Goal: Task Accomplishment & Management: Use online tool/utility

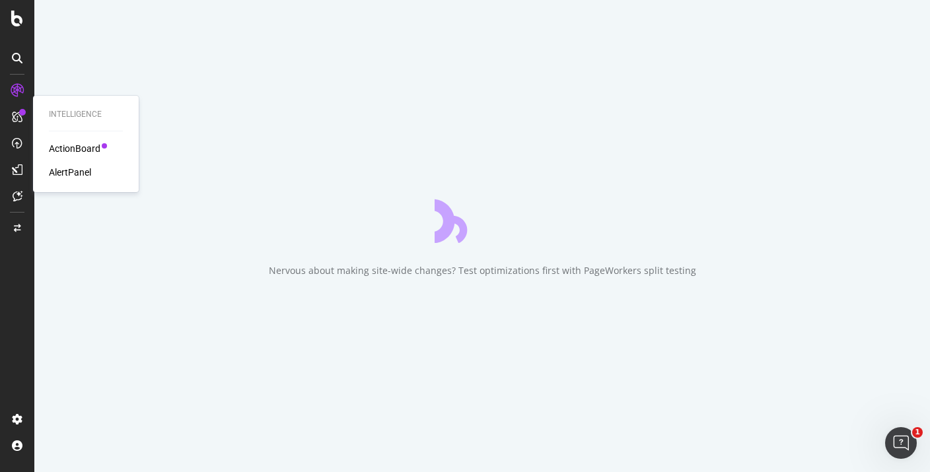
click at [89, 148] on div "ActionBoard" at bounding box center [75, 148] width 52 height 13
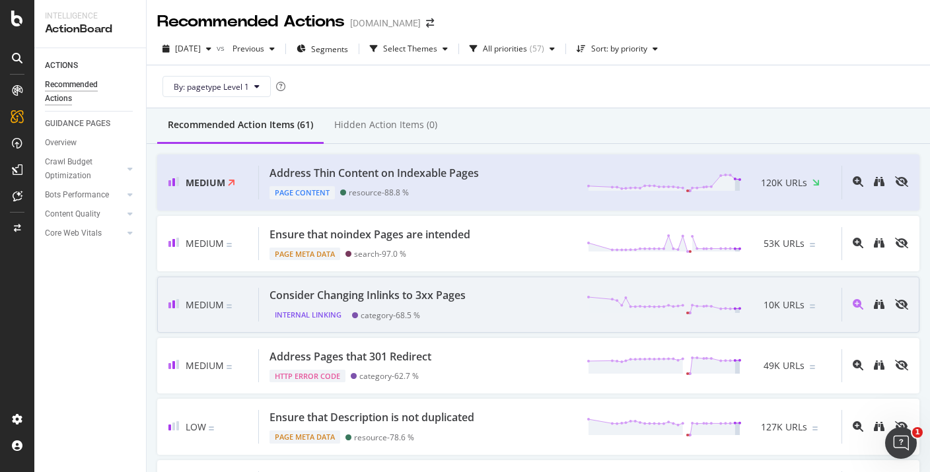
click at [455, 308] on div "Internal Linking category - 68.5 %" at bounding box center [371, 312] width 202 height 19
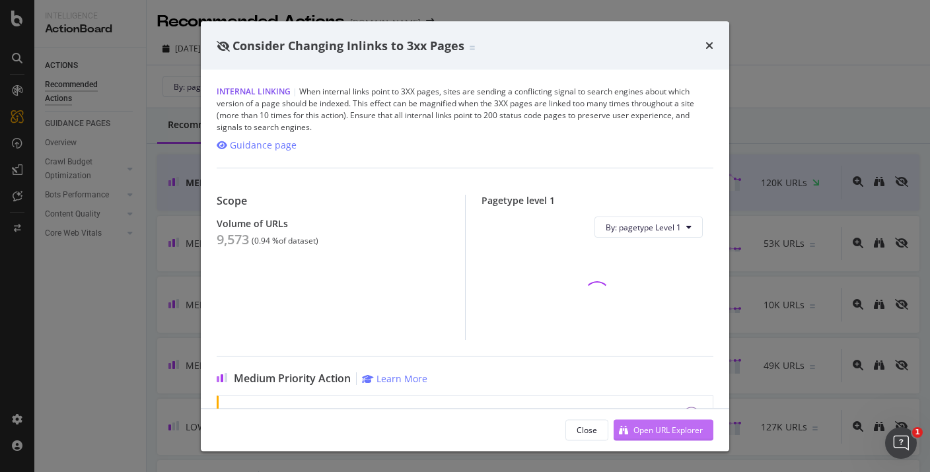
click at [642, 431] on div "Open URL Explorer" at bounding box center [668, 429] width 69 height 11
click at [800, 131] on div "Consider Changing Inlinks to 3xx Pages Internal Linking | When internal links p…" at bounding box center [465, 236] width 930 height 472
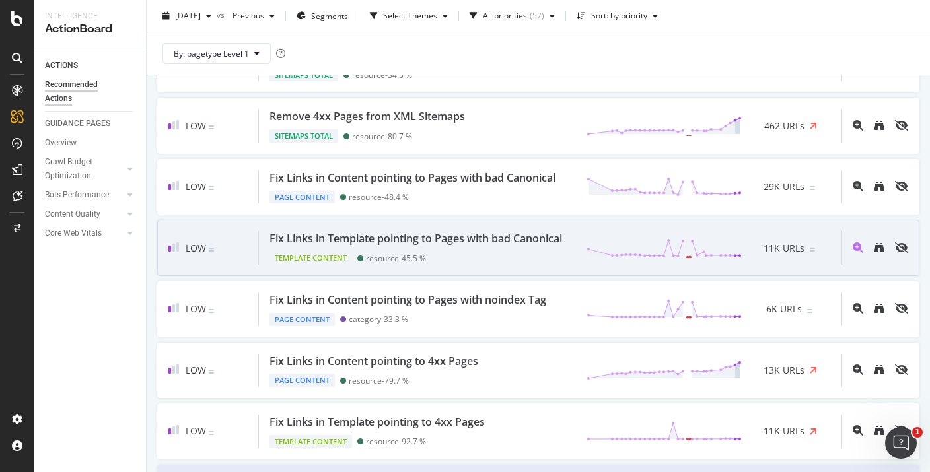
scroll to position [1424, 0]
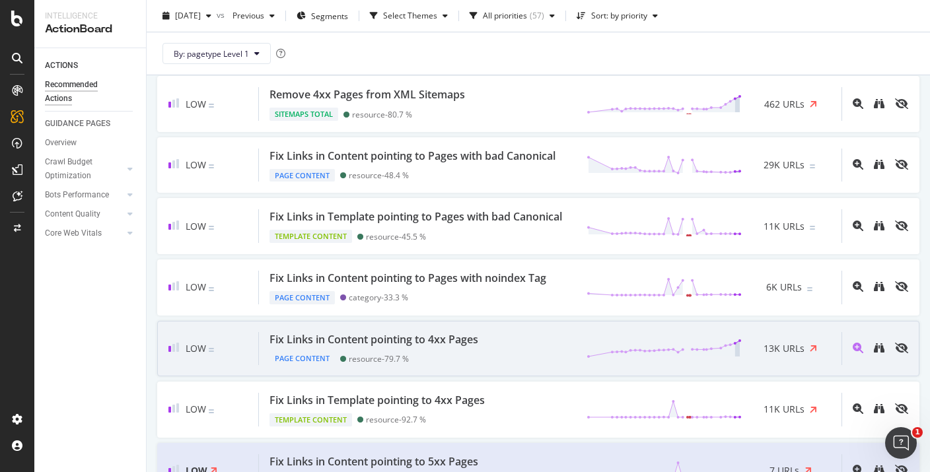
click at [506, 355] on div "Fix Links in Content pointing to 4xx Pages Page Content resource - 79.7 % 13K U…" at bounding box center [550, 349] width 583 height 34
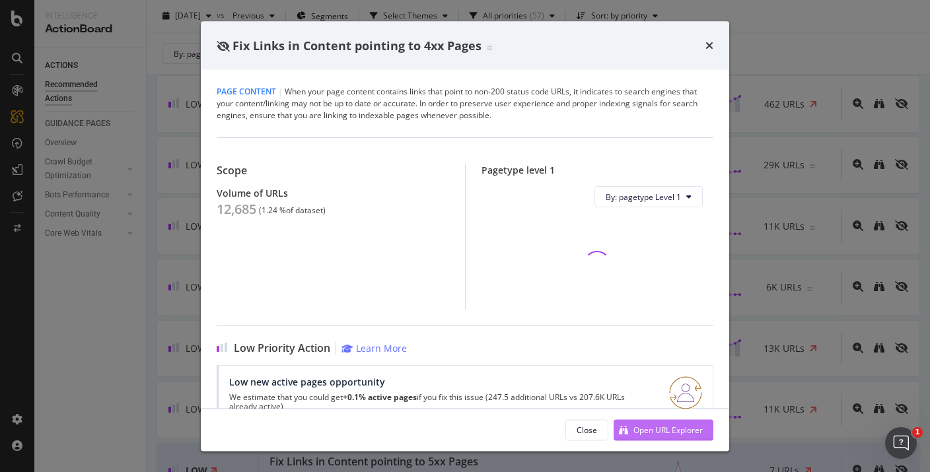
click at [627, 438] on div "Open URL Explorer" at bounding box center [658, 430] width 89 height 20
click at [765, 138] on div "Fix Links in Content pointing to 4xx Pages Page Content | When your page conten…" at bounding box center [465, 236] width 930 height 472
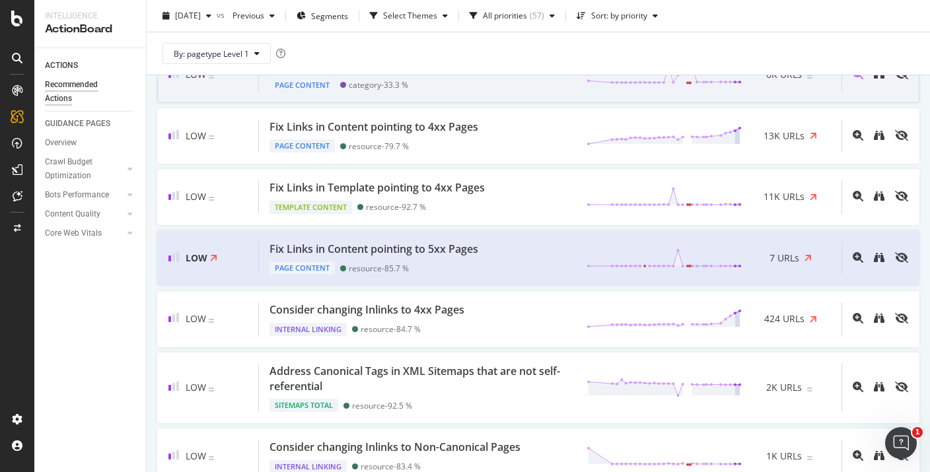
scroll to position [1639, 0]
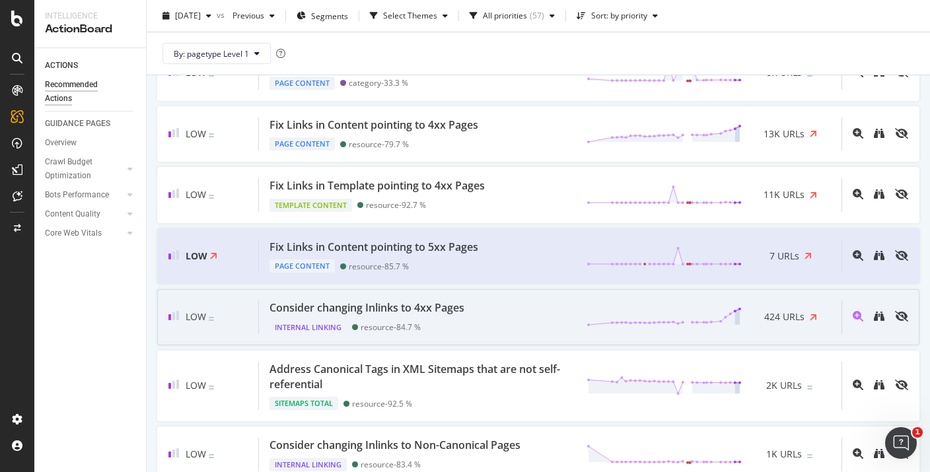
click at [536, 312] on div "Consider changing Inlinks to 4xx Pages Internal Linking resource - 84.7 % 424 U…" at bounding box center [550, 318] width 583 height 34
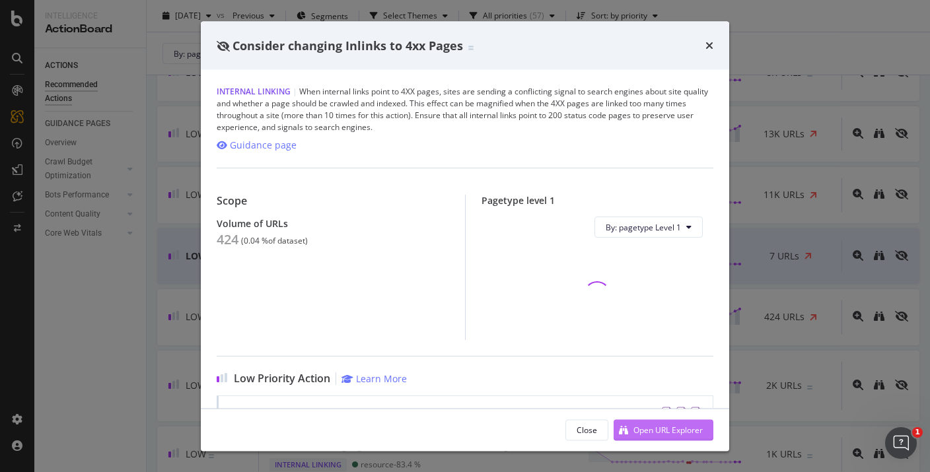
click at [653, 437] on div "Open URL Explorer" at bounding box center [658, 430] width 89 height 20
click at [656, 428] on div "Open URL Explorer" at bounding box center [668, 429] width 69 height 11
click at [673, 424] on div "Open URL Explorer" at bounding box center [668, 429] width 69 height 11
click at [641, 435] on div "Open URL Explorer" at bounding box center [668, 429] width 69 height 11
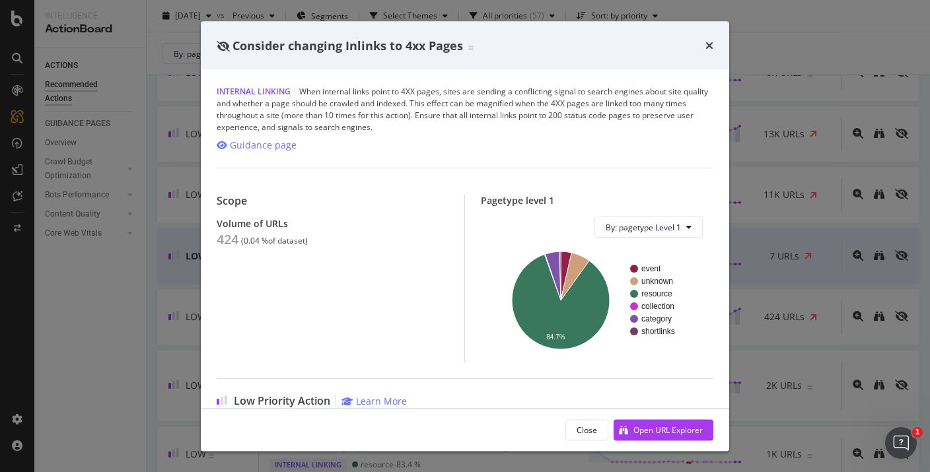
click at [529, 16] on div "Consider changing Inlinks to 4xx Pages Internal Linking | When internal links p…" at bounding box center [465, 236] width 930 height 472
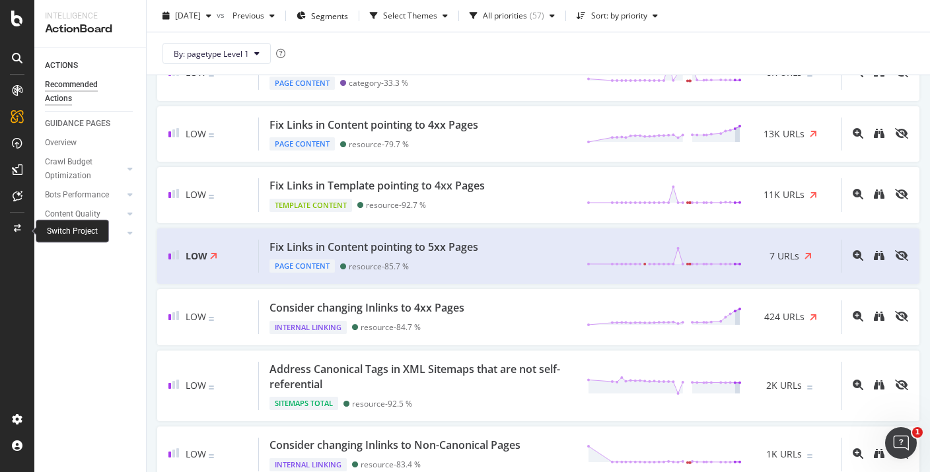
click at [22, 233] on div at bounding box center [17, 228] width 32 height 21
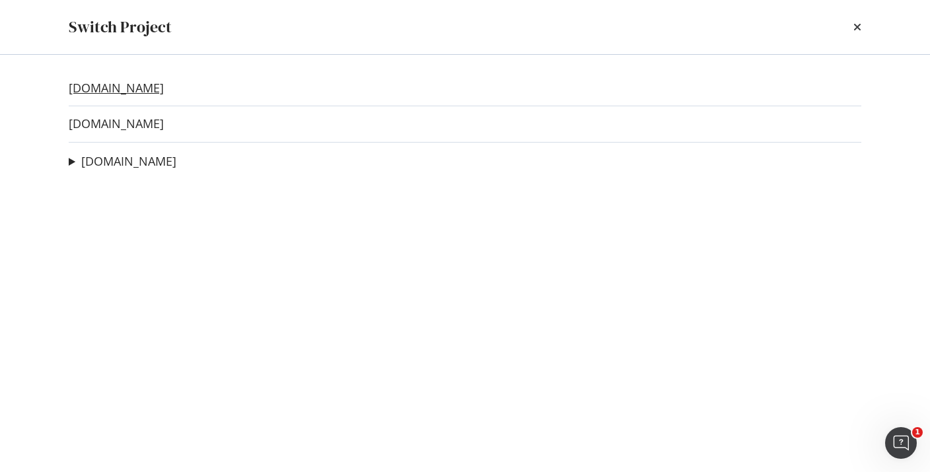
click at [133, 85] on link "twinkl.com.au" at bounding box center [116, 88] width 95 height 14
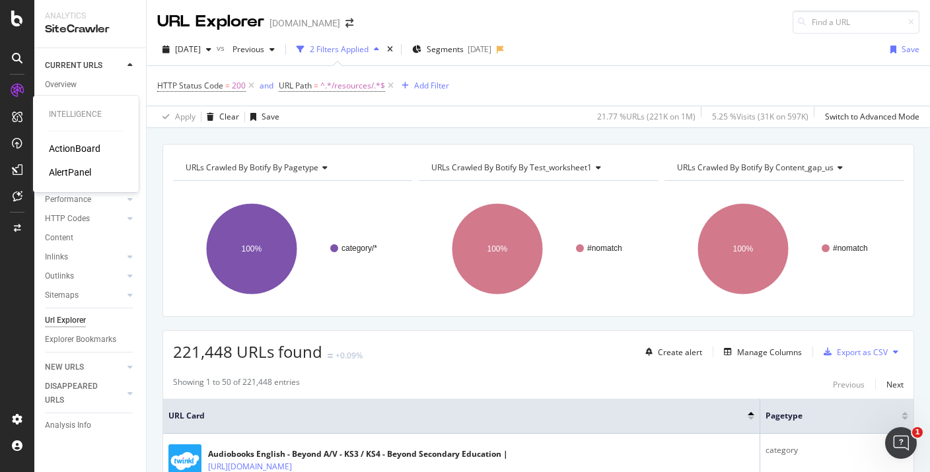
click at [75, 151] on div "ActionBoard" at bounding box center [75, 148] width 52 height 13
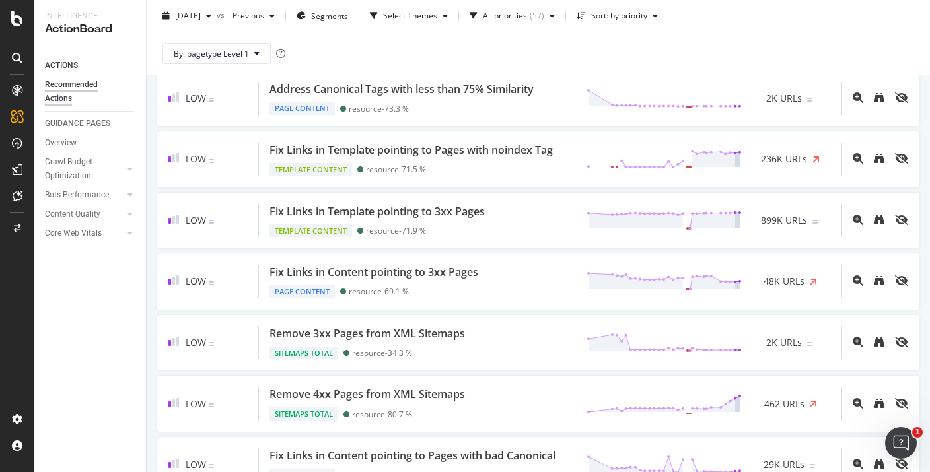
scroll to position [1125, 0]
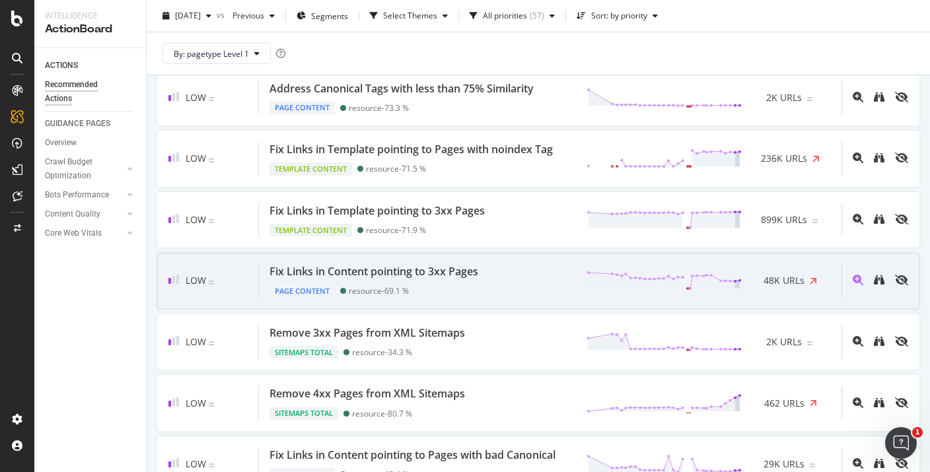
click at [463, 293] on div "Page Content resource - 69.1 %" at bounding box center [377, 289] width 214 height 19
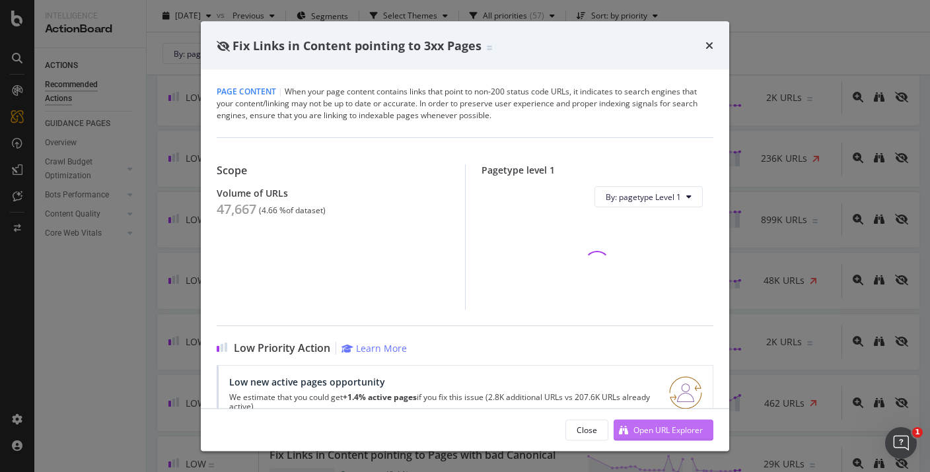
click at [651, 431] on div "Open URL Explorer" at bounding box center [668, 429] width 69 height 11
click at [149, 241] on div "Fix Links in Content pointing to 3xx Pages Page Content | When your page conten…" at bounding box center [465, 236] width 930 height 472
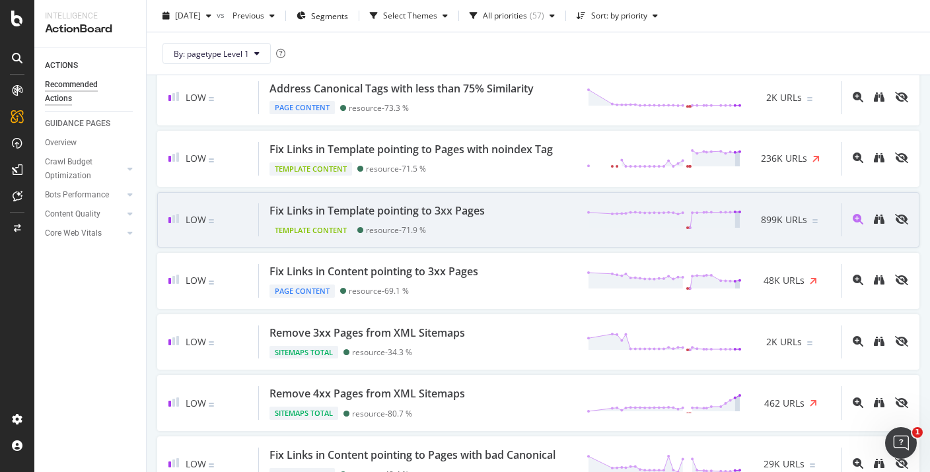
click at [480, 219] on div "Template Content resource - 71.9 %" at bounding box center [380, 228] width 221 height 19
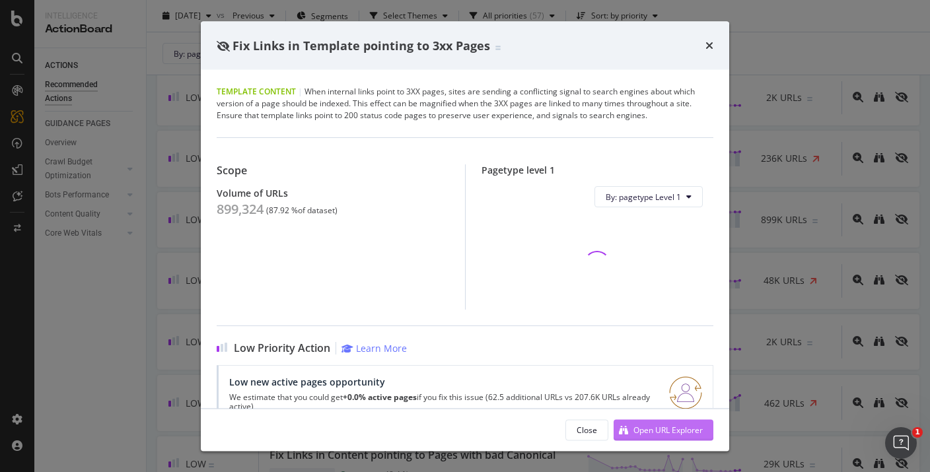
click at [638, 432] on div "Open URL Explorer" at bounding box center [668, 429] width 69 height 11
click at [801, 119] on div "Fix Links in Template pointing to 3xx Pages Template Content | When internal li…" at bounding box center [465, 236] width 930 height 472
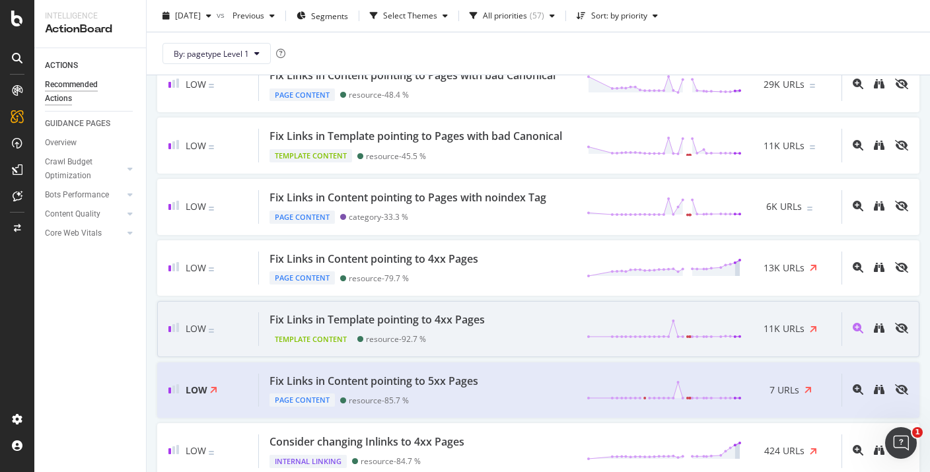
scroll to position [1505, 0]
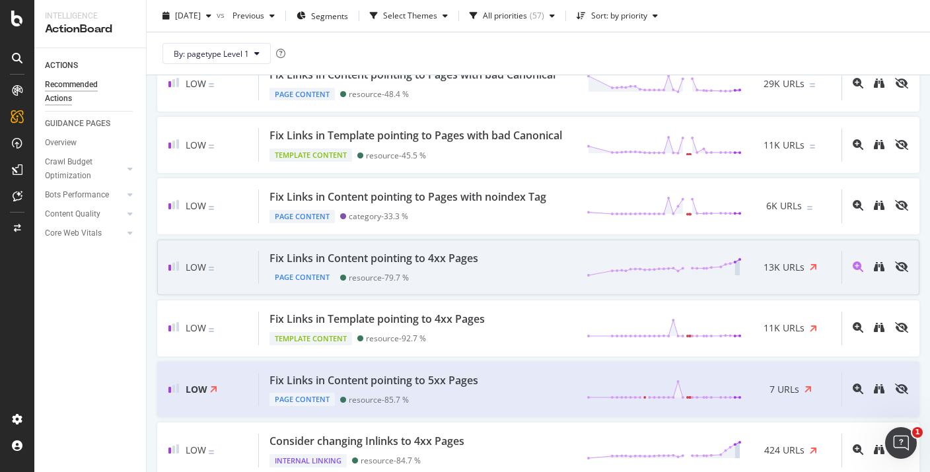
click at [495, 272] on div "Fix Links in Content pointing to 4xx Pages Page Content resource - 79.7 % 13K U…" at bounding box center [550, 268] width 583 height 34
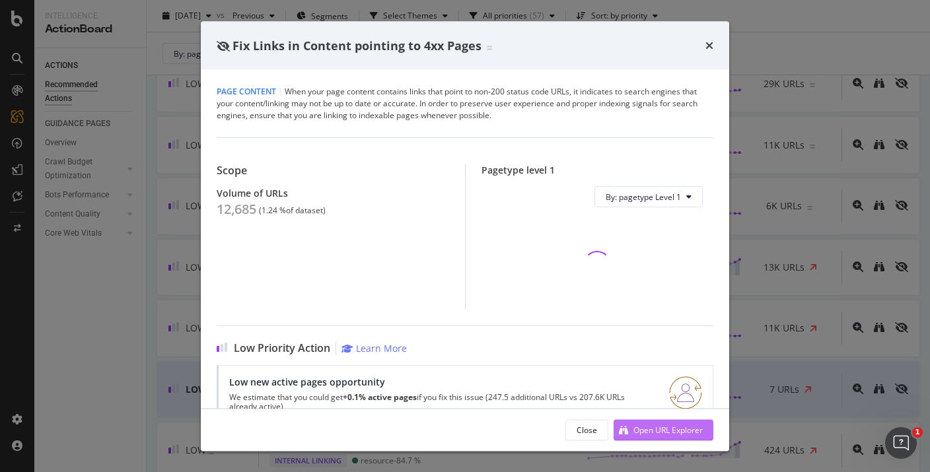
click at [638, 434] on div "Open URL Explorer" at bounding box center [668, 429] width 69 height 11
click at [773, 164] on div "Fix Links in Content pointing to 4xx Pages Page Content | When your page conten…" at bounding box center [465, 236] width 930 height 472
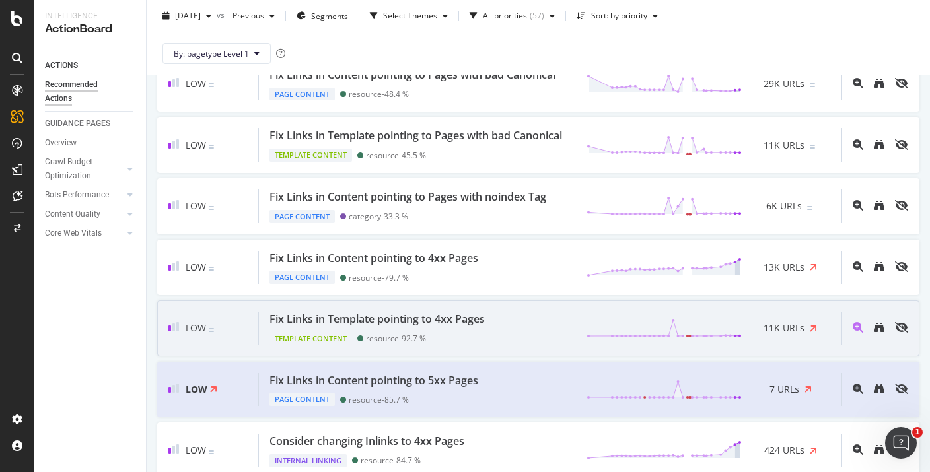
click at [521, 333] on div "Fix Links in Template pointing to 4xx Pages Template Content resource - 92.7 % …" at bounding box center [550, 329] width 583 height 34
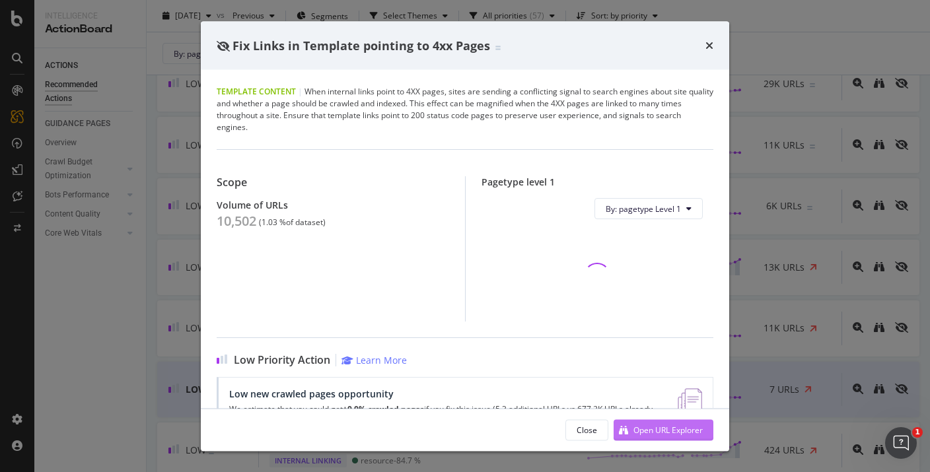
click at [644, 431] on div "Open URL Explorer" at bounding box center [668, 429] width 69 height 11
click at [778, 86] on div "Fix Links in Template pointing to 4xx Pages Template Content | When internal li…" at bounding box center [465, 236] width 930 height 472
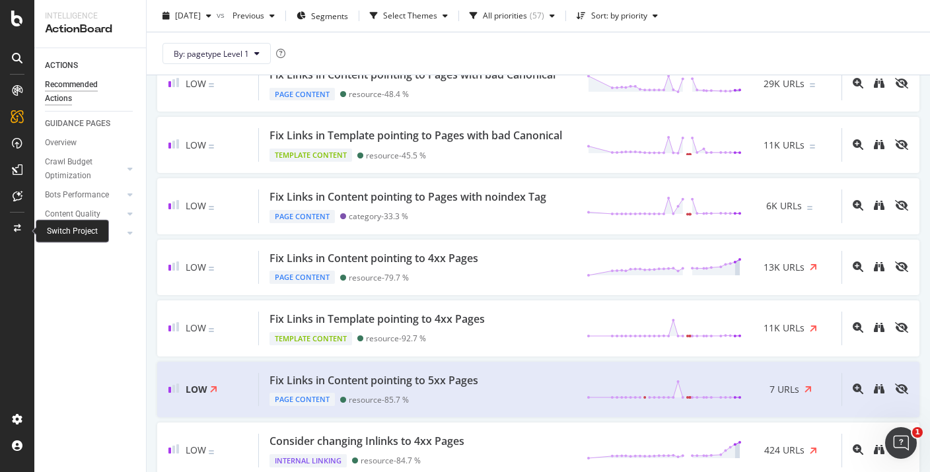
click at [16, 229] on icon at bounding box center [17, 229] width 7 height 8
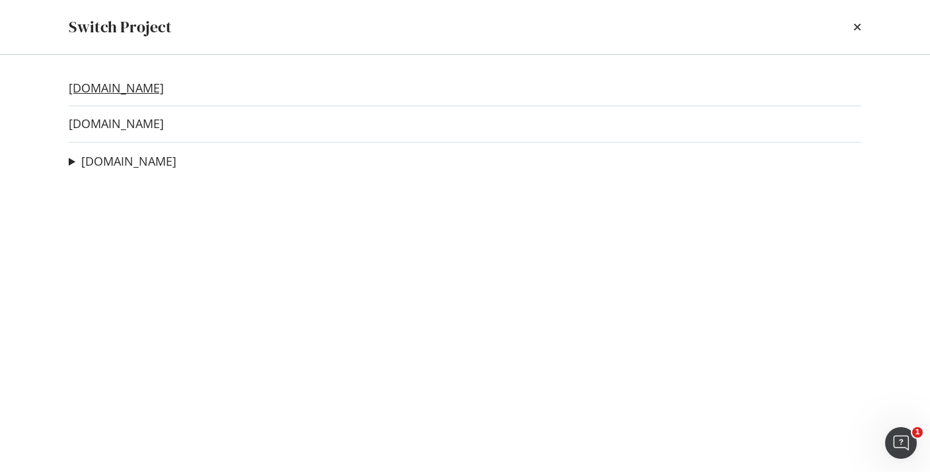
click at [138, 88] on link "twinkl.com.au" at bounding box center [116, 88] width 95 height 14
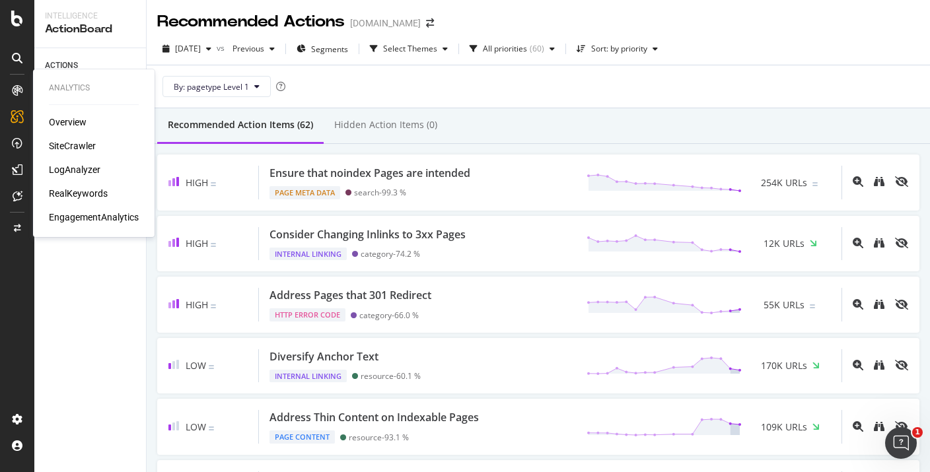
click at [65, 147] on div "SiteCrawler" at bounding box center [72, 145] width 47 height 13
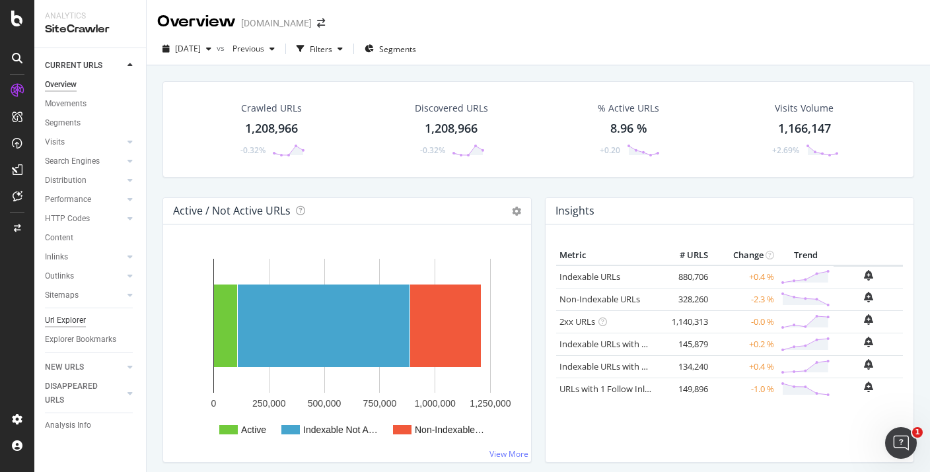
click at [75, 318] on div "Url Explorer" at bounding box center [65, 321] width 41 height 14
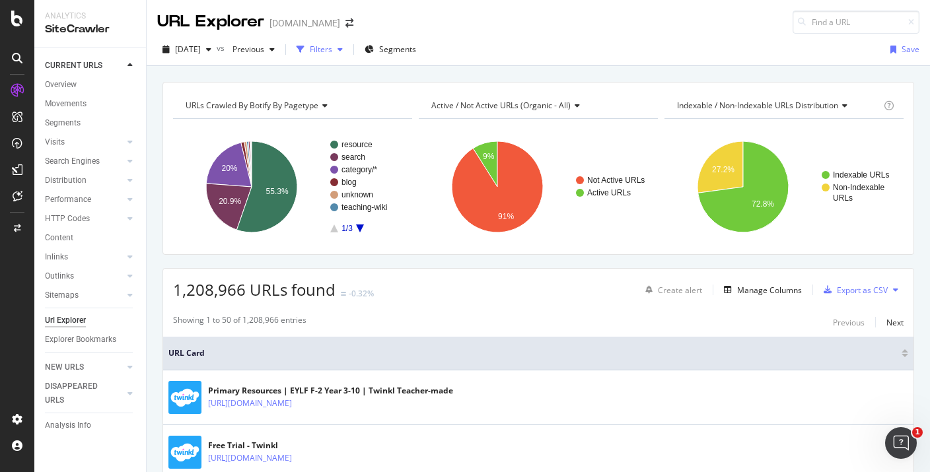
click at [332, 49] on div "Filters" at bounding box center [321, 49] width 22 height 11
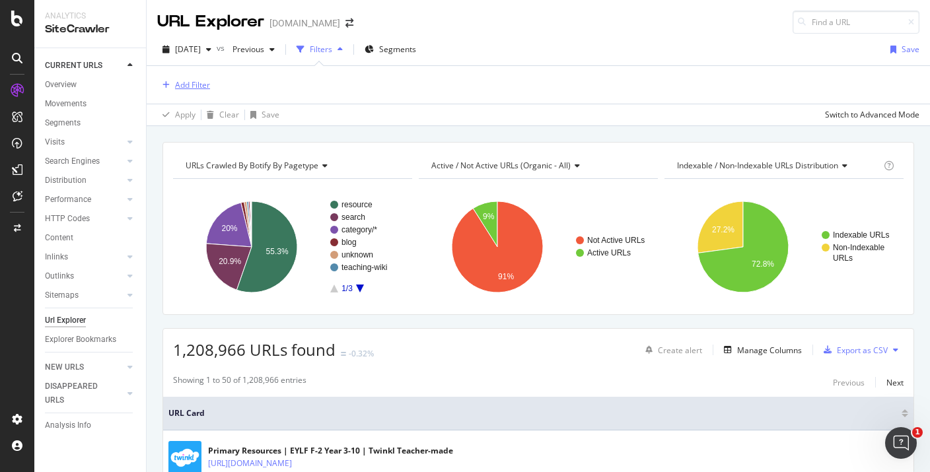
click at [204, 87] on div "Add Filter" at bounding box center [192, 84] width 35 height 11
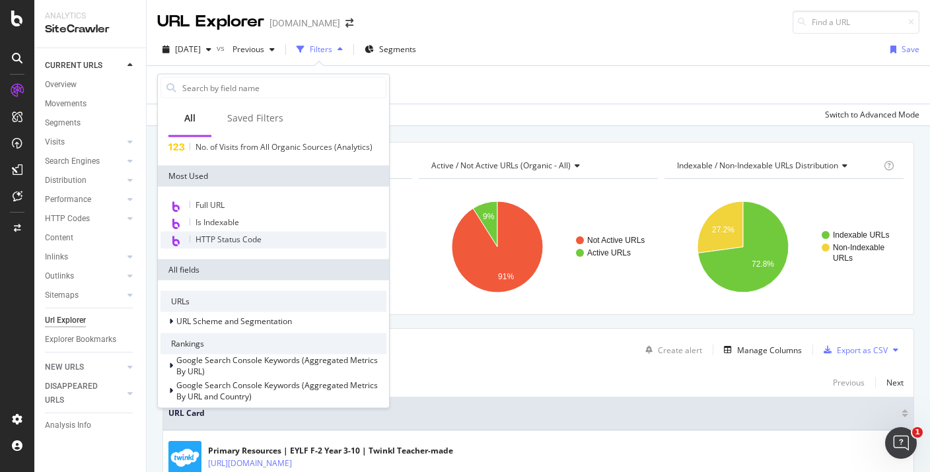
scroll to position [13, 0]
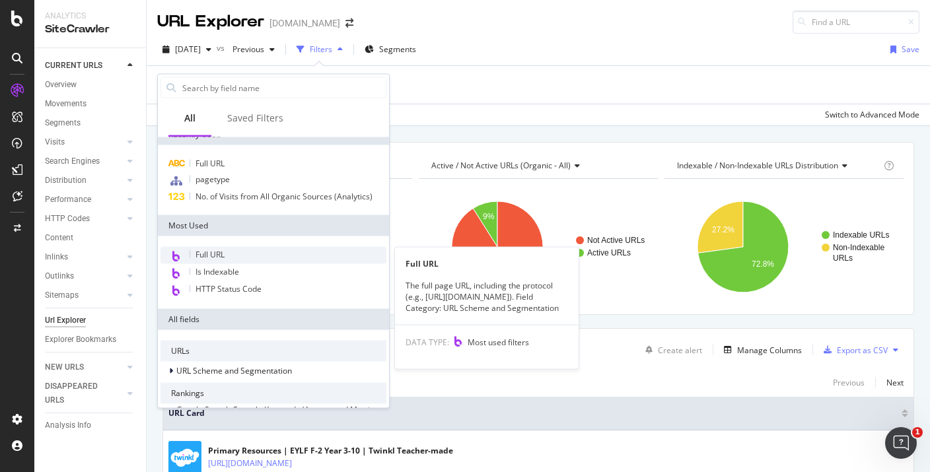
click at [225, 254] on span "Full URL" at bounding box center [210, 254] width 29 height 11
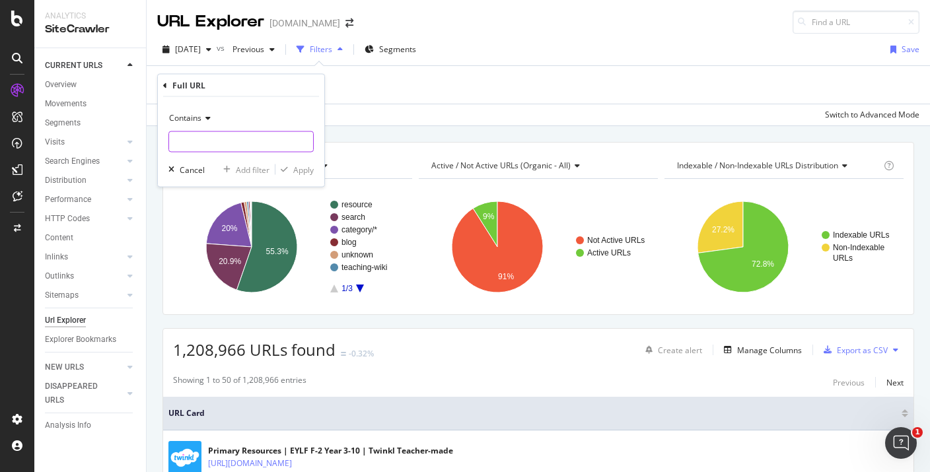
click at [202, 135] on input "text" at bounding box center [241, 141] width 144 height 21
type input "https://www.twinkl.com.au"
click at [320, 167] on div "Contains https://www.twinkl.com.au Cancel Add filter Apply" at bounding box center [241, 142] width 167 height 90
click at [302, 171] on div "Apply" at bounding box center [303, 169] width 20 height 11
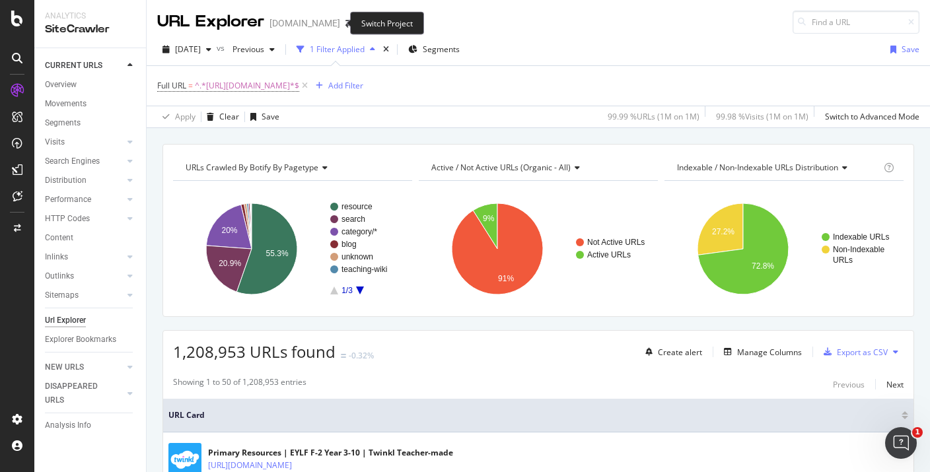
click at [340, 22] on span at bounding box center [349, 23] width 19 height 9
click at [346, 23] on icon "arrow-right-arrow-left" at bounding box center [350, 23] width 8 height 9
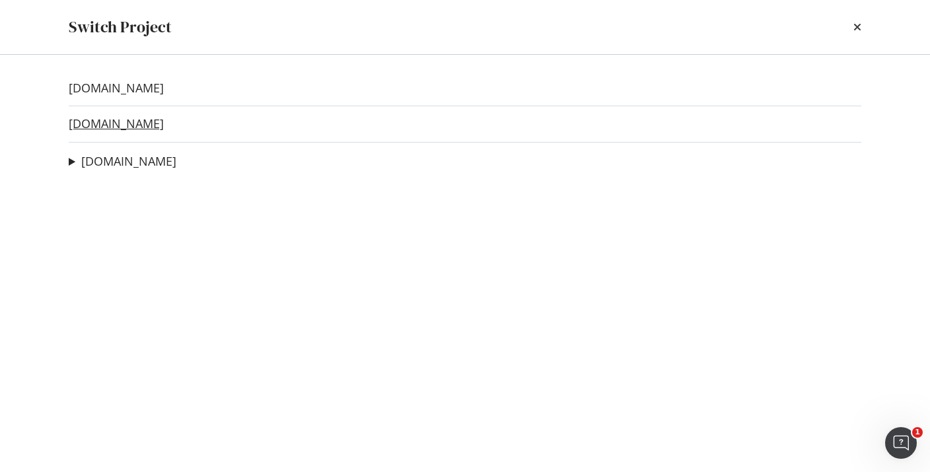
click at [124, 130] on link "twinkl.co.uk" at bounding box center [116, 124] width 95 height 14
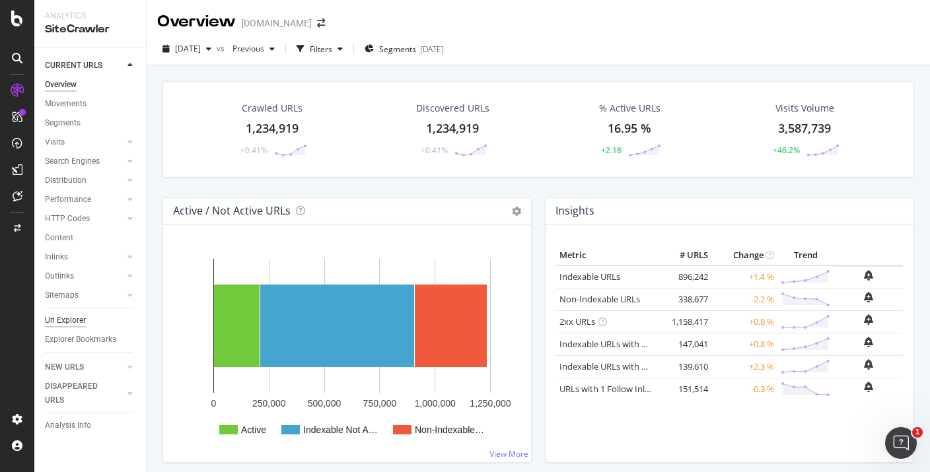
click at [73, 320] on div "Url Explorer" at bounding box center [65, 321] width 41 height 14
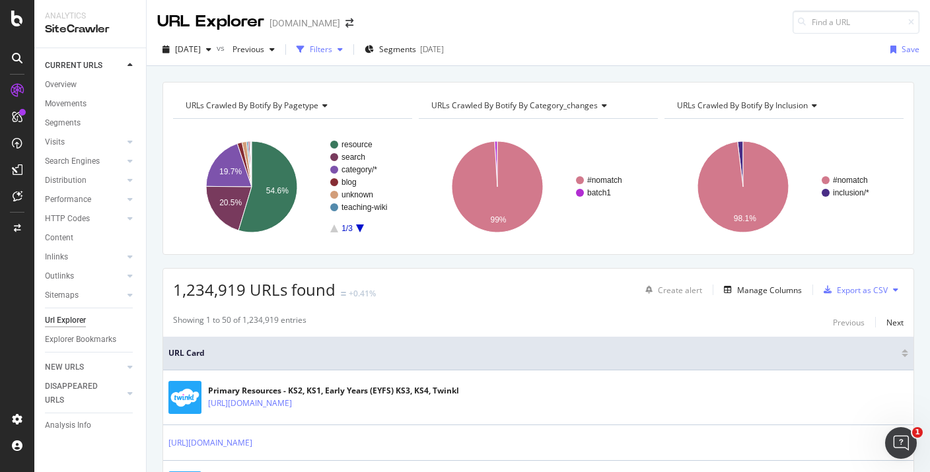
click at [332, 46] on div "Filters" at bounding box center [321, 49] width 22 height 11
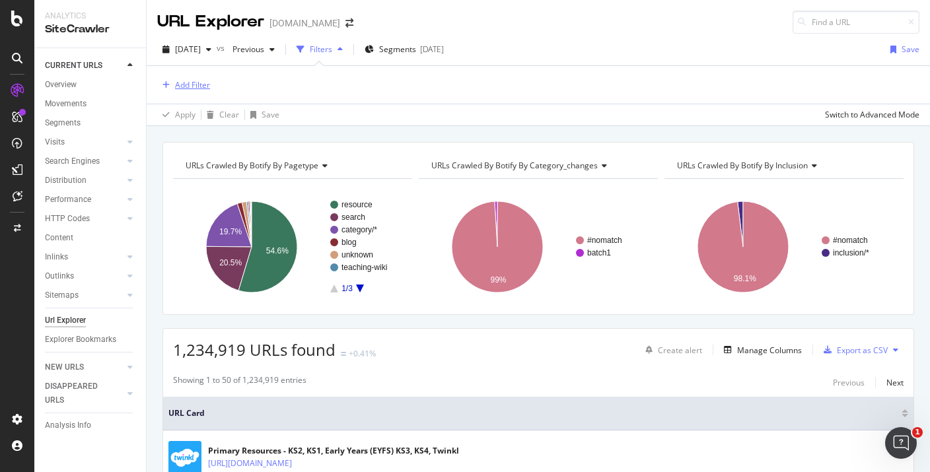
click at [196, 83] on div "Add Filter" at bounding box center [192, 84] width 35 height 11
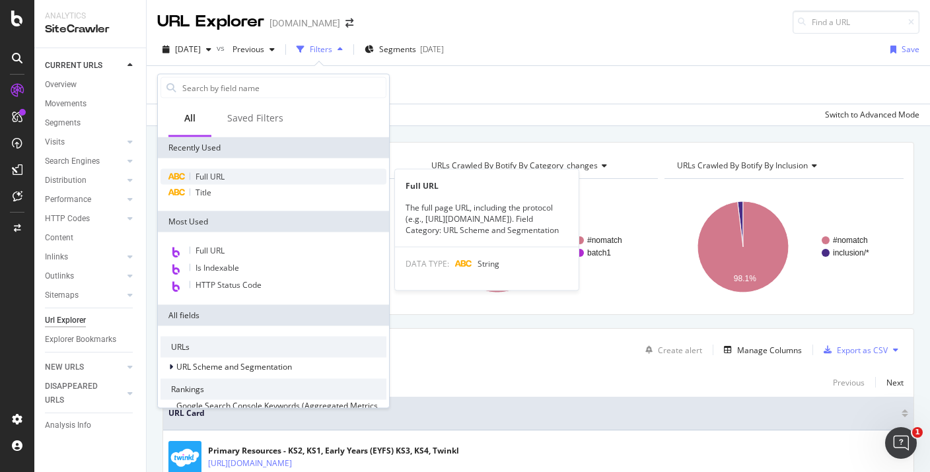
click at [220, 174] on span "Full URL" at bounding box center [210, 176] width 29 height 11
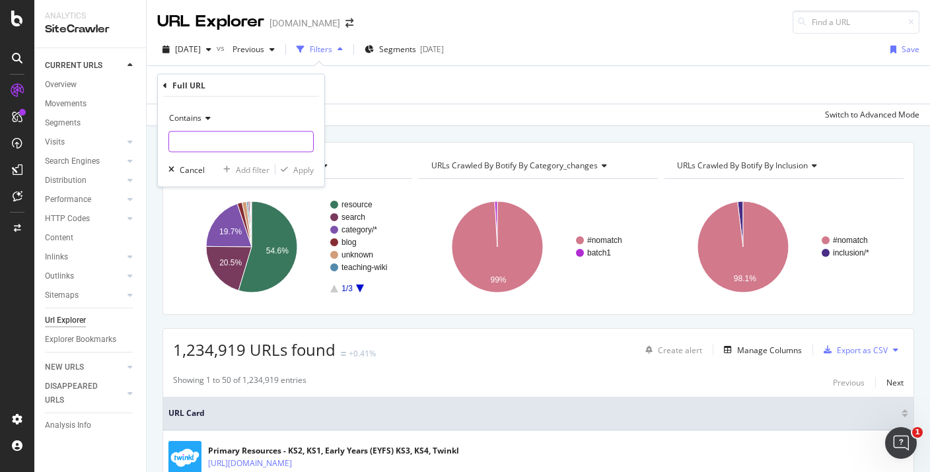
click at [216, 132] on input "text" at bounding box center [241, 141] width 144 height 21
type input "https://www.twinkl.com.au/"
click at [280, 166] on div "button" at bounding box center [285, 170] width 18 height 8
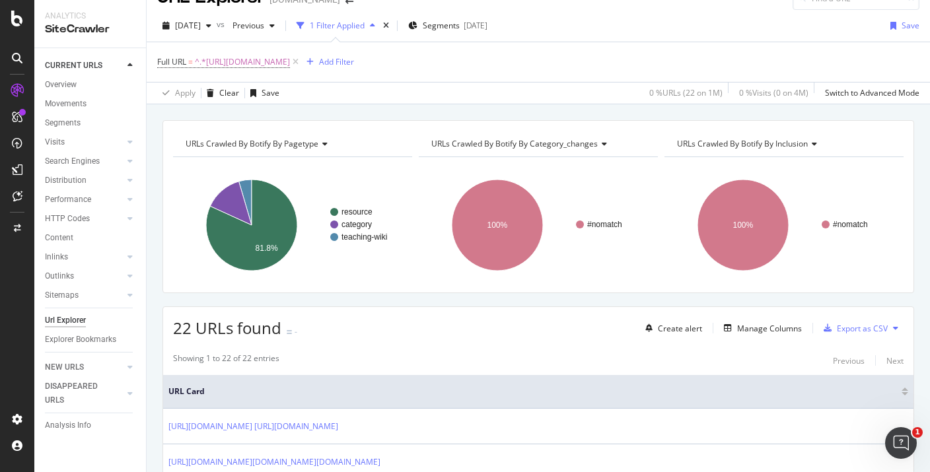
scroll to position [13, 0]
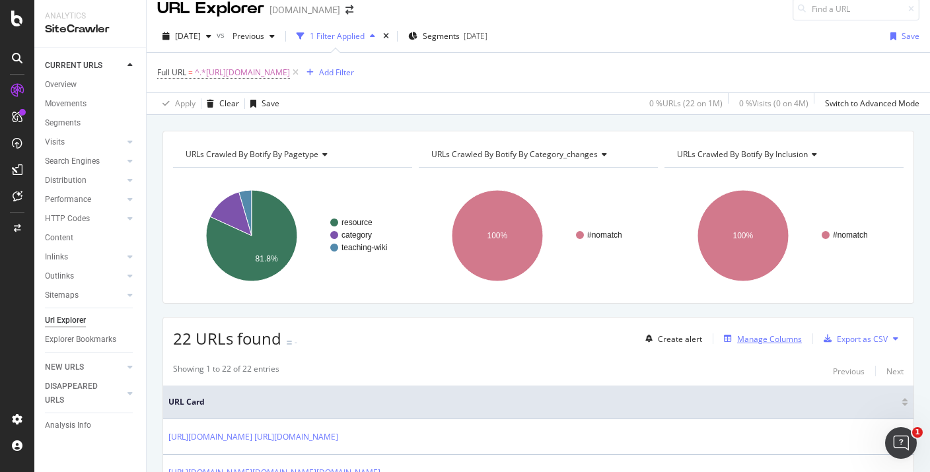
click at [773, 341] on div "Manage Columns" at bounding box center [769, 339] width 65 height 11
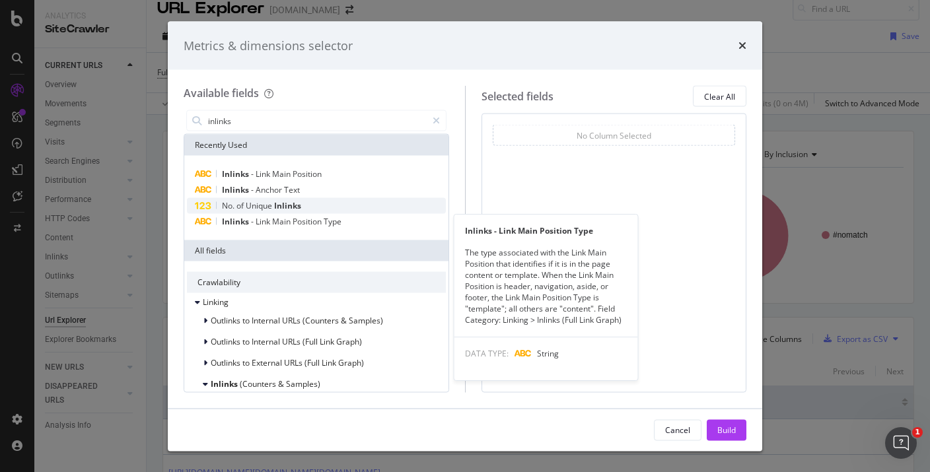
type input "inlinks"
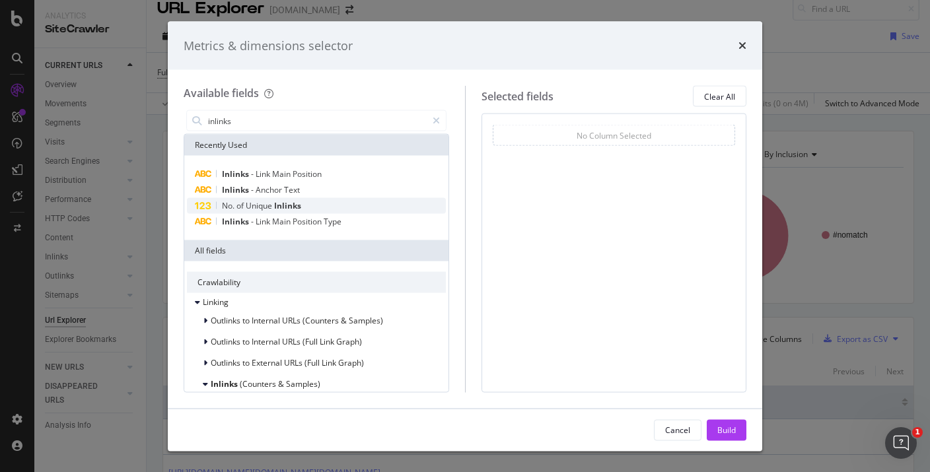
click at [326, 206] on div "No. of Unique Inlinks" at bounding box center [316, 206] width 259 height 16
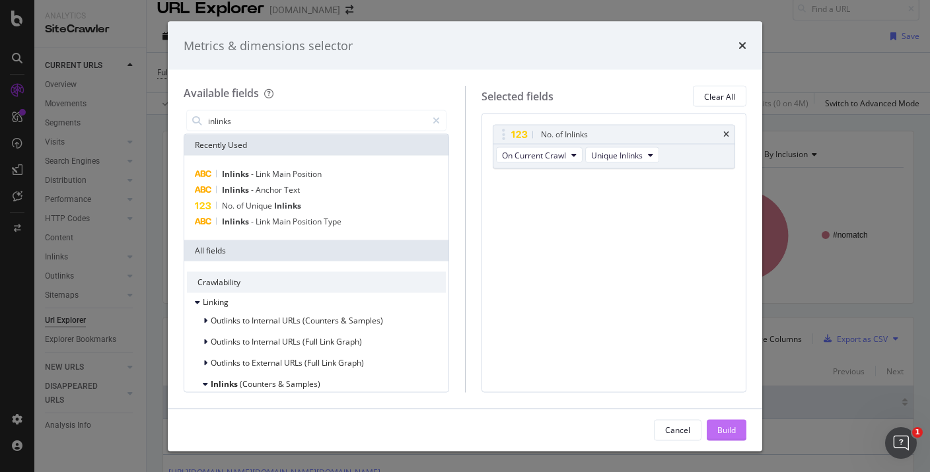
click at [731, 435] on div "Build" at bounding box center [727, 429] width 19 height 11
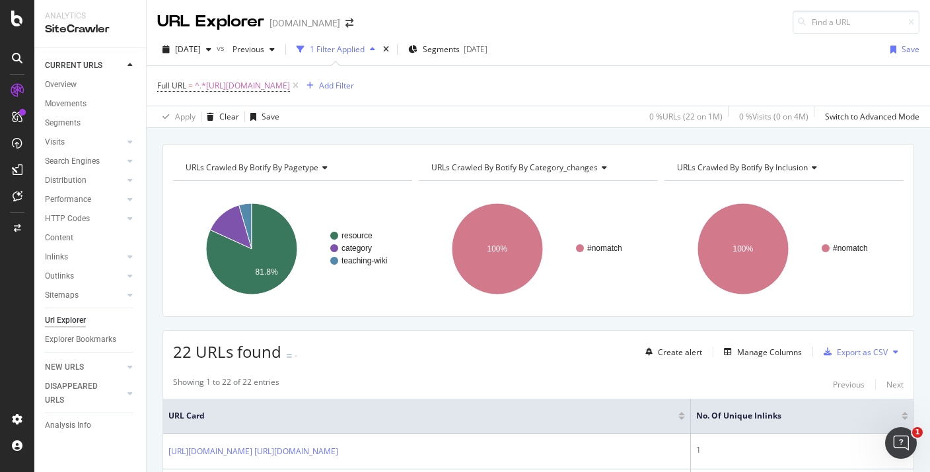
scroll to position [221, 0]
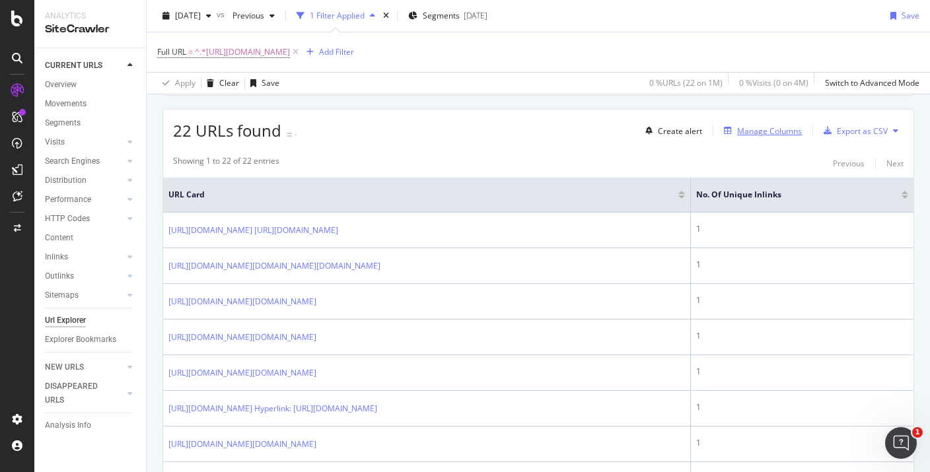
click at [749, 127] on div "Manage Columns" at bounding box center [769, 131] width 65 height 11
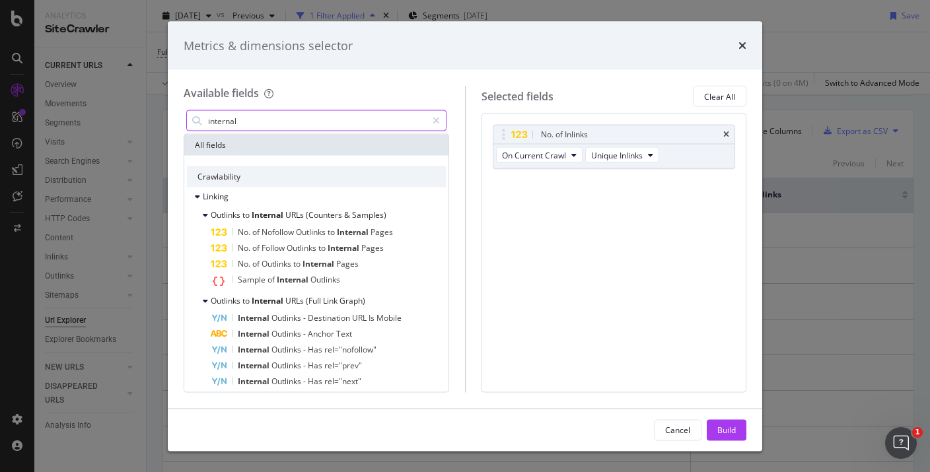
click at [292, 126] on input "internal" at bounding box center [317, 121] width 220 height 20
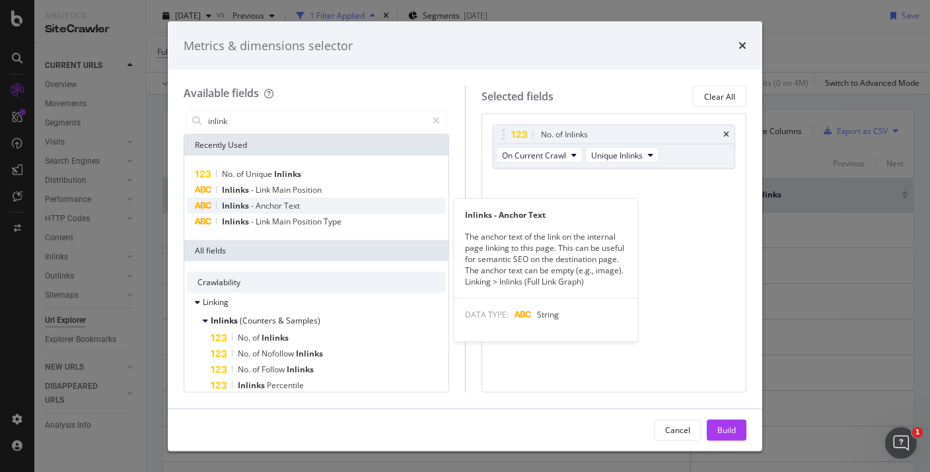
type input "inlink"
click at [294, 207] on span "Text" at bounding box center [292, 205] width 16 height 11
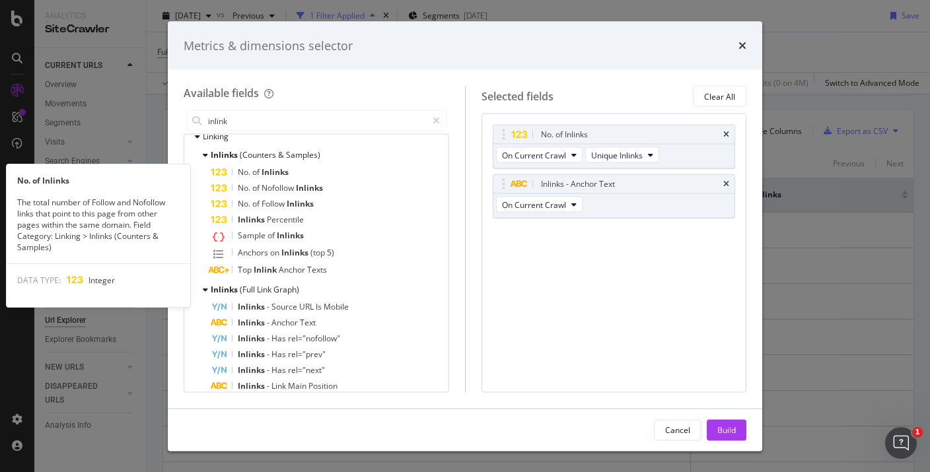
scroll to position [168, 0]
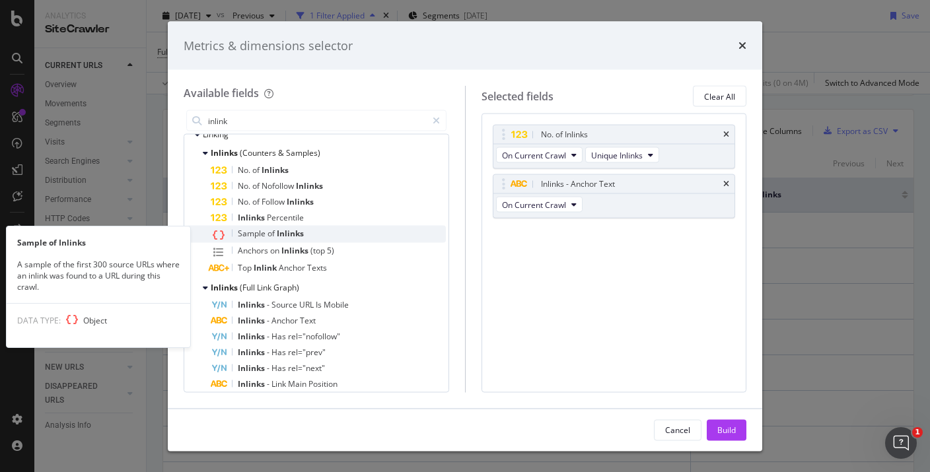
click at [295, 238] on span "Inlinks" at bounding box center [290, 233] width 27 height 11
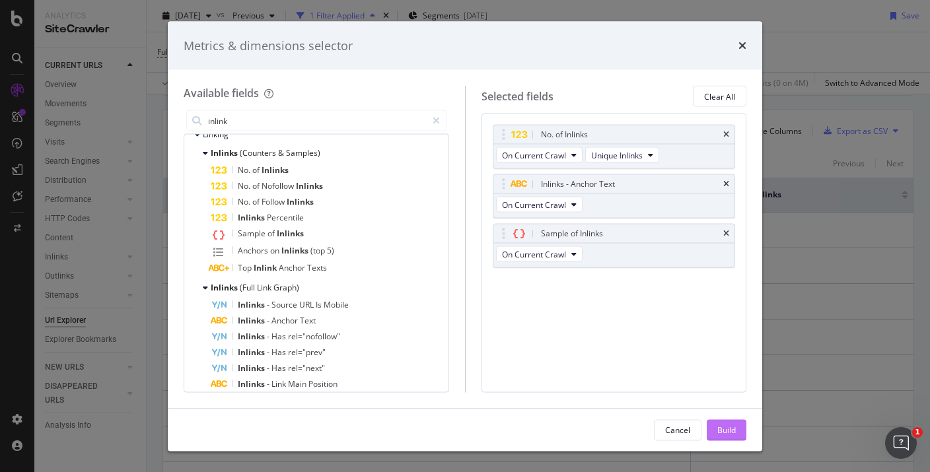
click at [724, 425] on div "Build" at bounding box center [727, 429] width 19 height 11
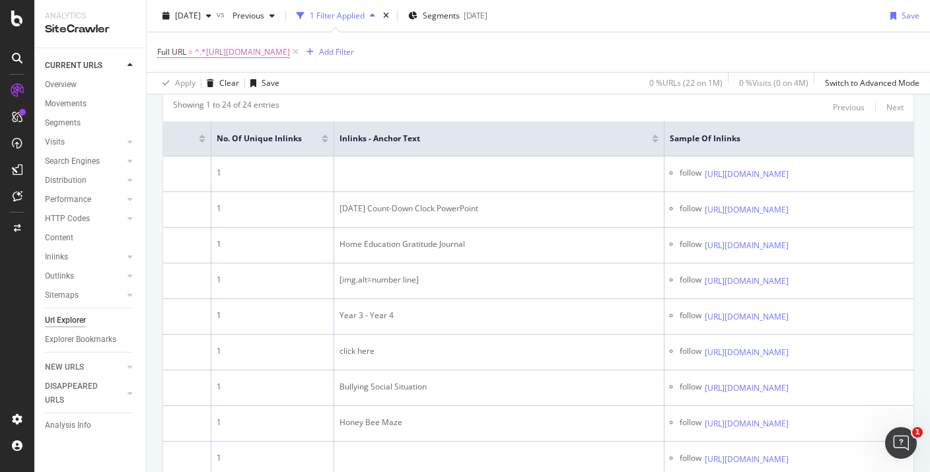
scroll to position [277, 0]
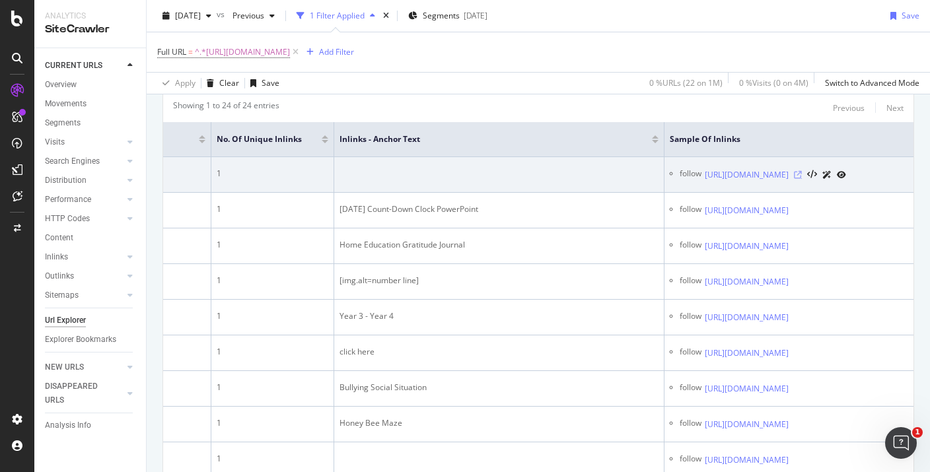
click at [802, 179] on icon at bounding box center [798, 175] width 8 height 8
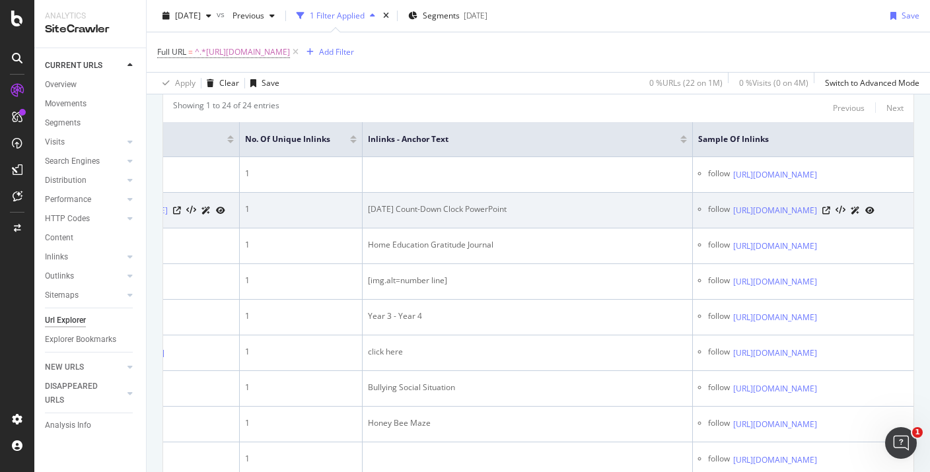
scroll to position [0, 363]
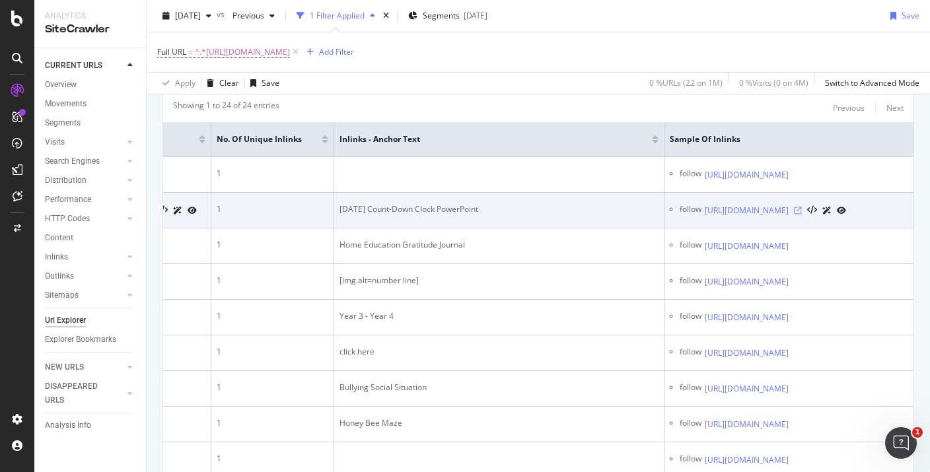
click at [802, 215] on icon at bounding box center [798, 211] width 8 height 8
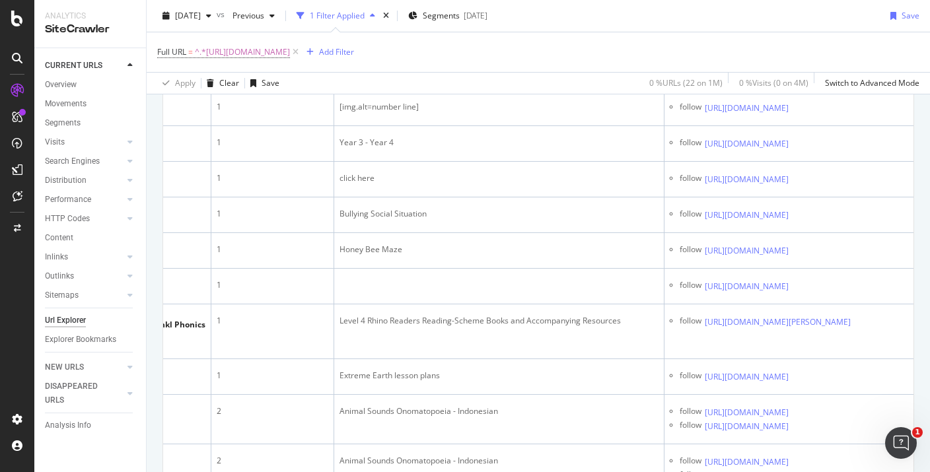
scroll to position [0, 224]
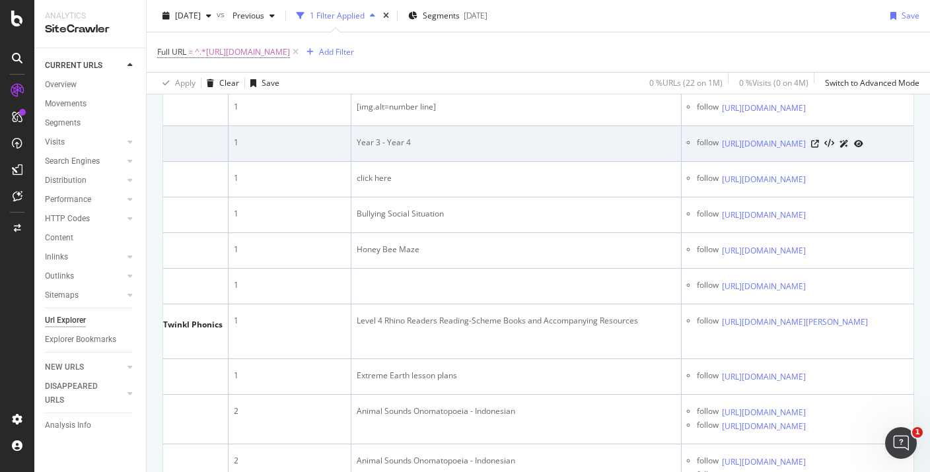
click at [437, 149] on div "Year 3 - Year 4" at bounding box center [516, 143] width 319 height 12
copy div "Year 3 - Year 4"
click at [774, 151] on link "https://www.twinkl.co.uk/event/national-tree-day-aus-2026" at bounding box center [764, 143] width 84 height 13
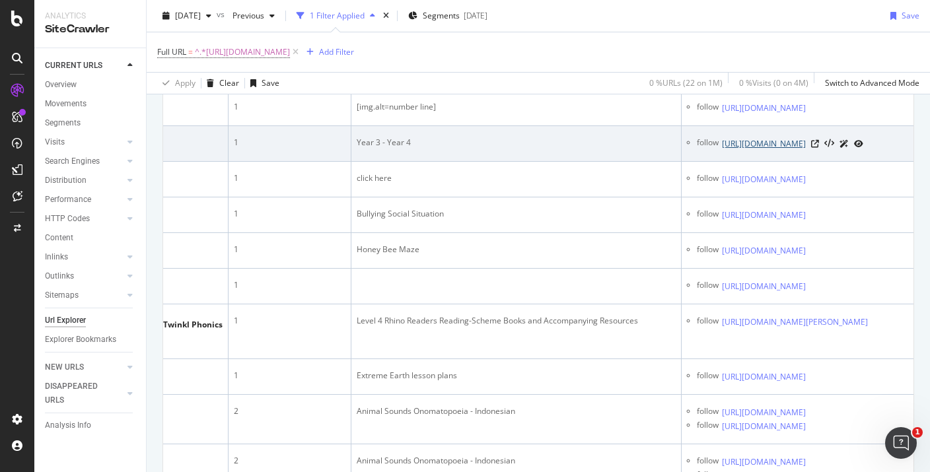
scroll to position [0, 363]
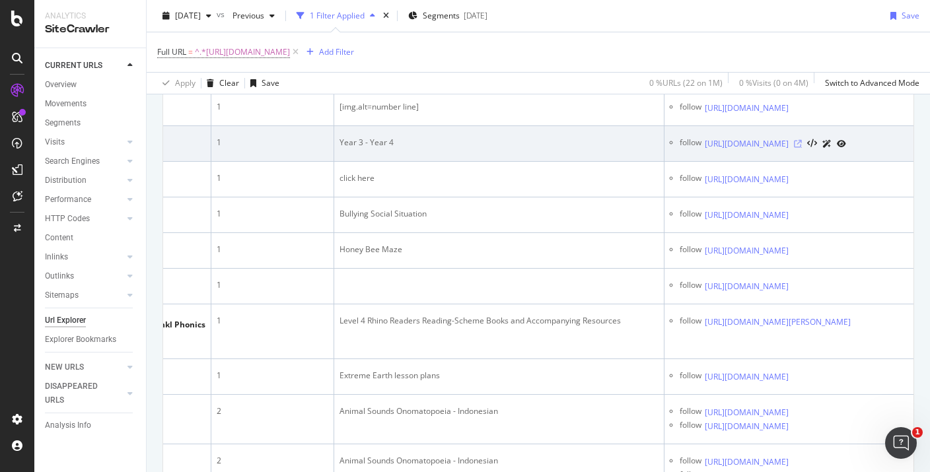
click at [802, 148] on icon at bounding box center [798, 144] width 8 height 8
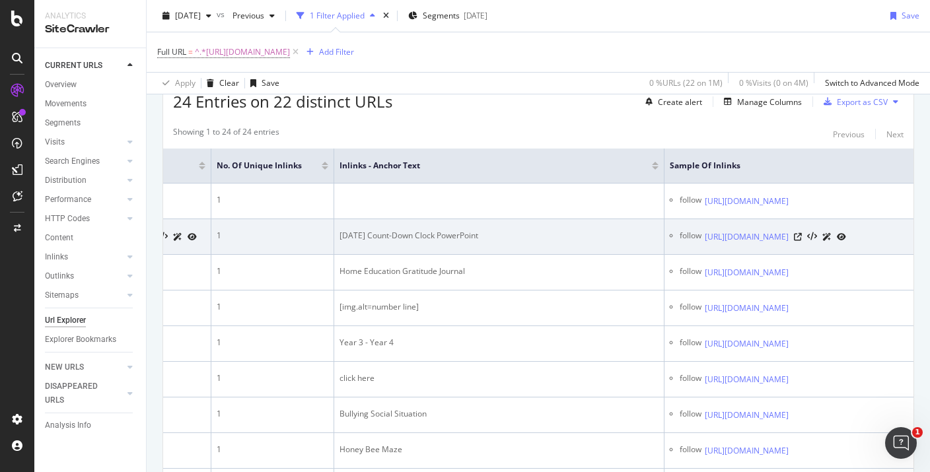
scroll to position [0, 0]
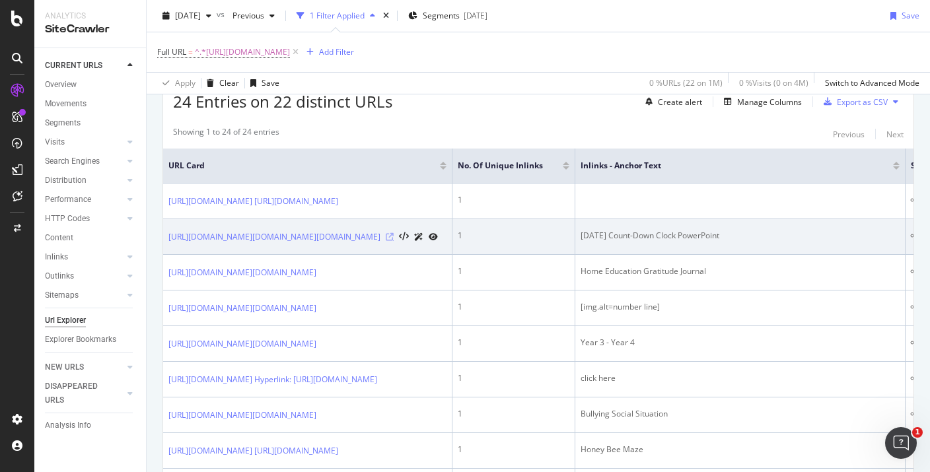
click at [394, 241] on icon at bounding box center [390, 237] width 8 height 8
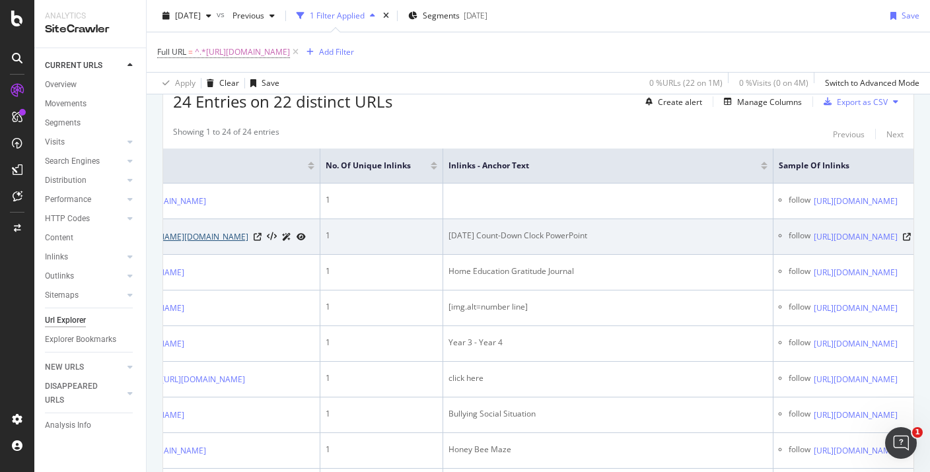
scroll to position [0, 363]
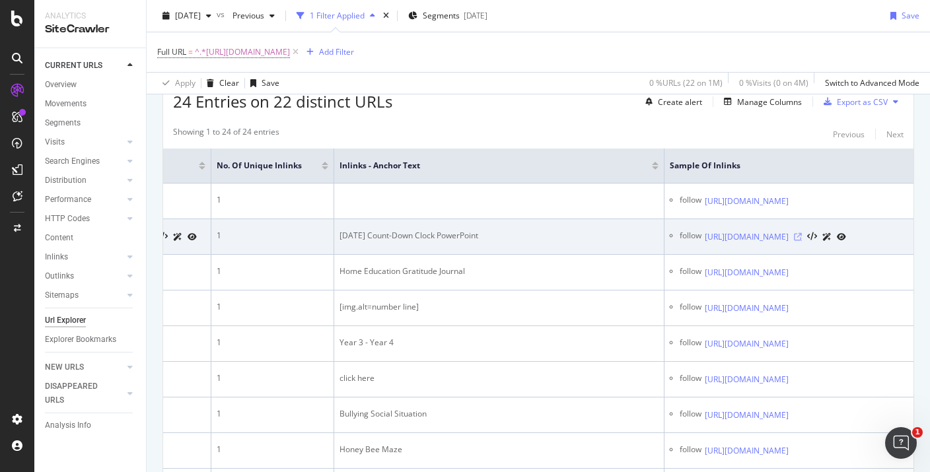
click at [802, 241] on icon at bounding box center [798, 237] width 8 height 8
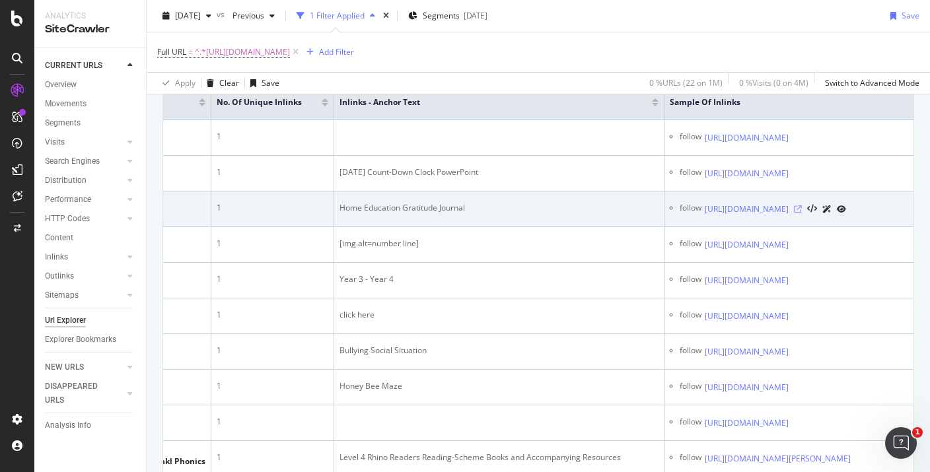
click at [802, 213] on icon at bounding box center [798, 210] width 8 height 8
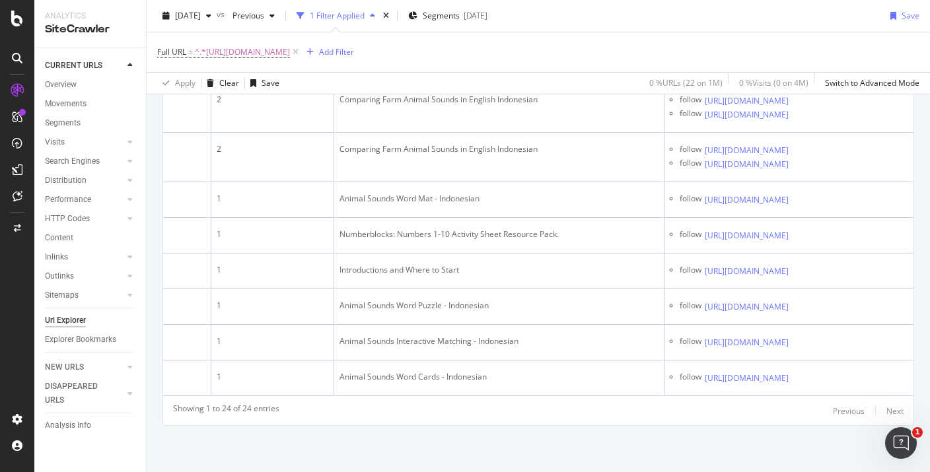
scroll to position [0, 350]
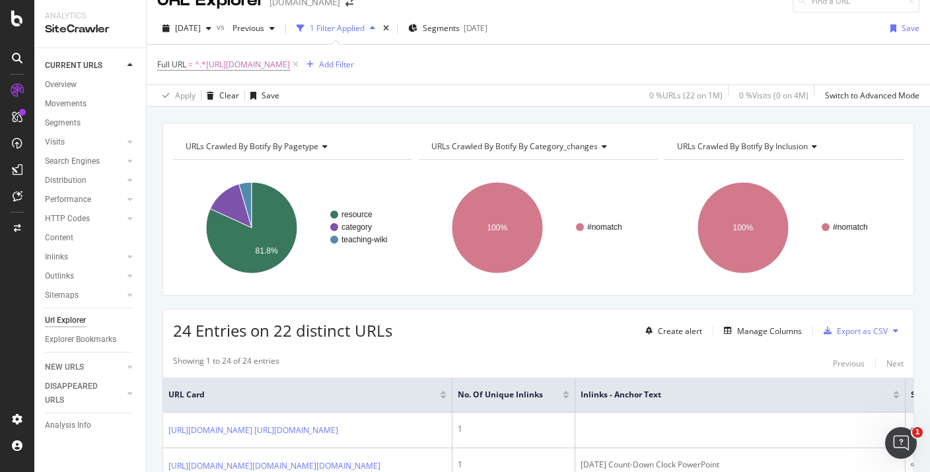
scroll to position [30, 0]
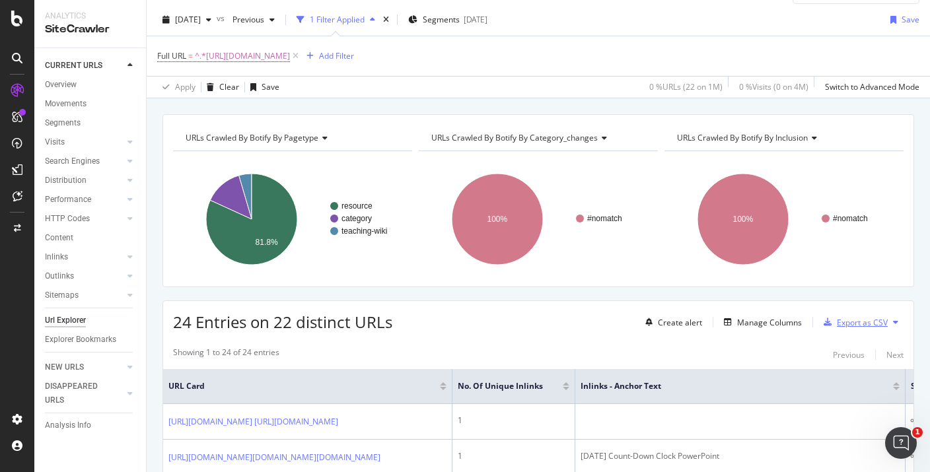
click at [860, 321] on div "Export as CSV" at bounding box center [862, 322] width 51 height 11
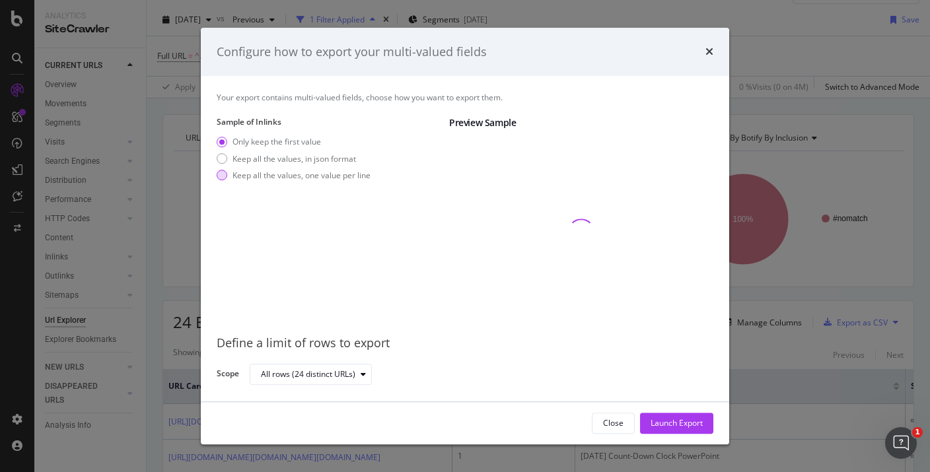
drag, startPoint x: 351, startPoint y: 164, endPoint x: 350, endPoint y: 177, distance: 13.2
click at [350, 177] on div "Only keep the first value Keep all the values, in json format Keep all the valu…" at bounding box center [294, 162] width 154 height 50
click at [708, 54] on icon "times" at bounding box center [710, 52] width 8 height 11
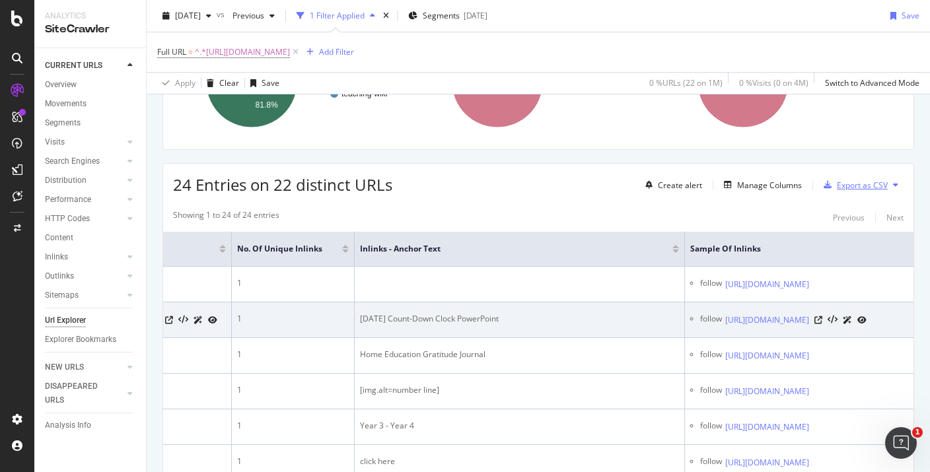
scroll to position [0, 0]
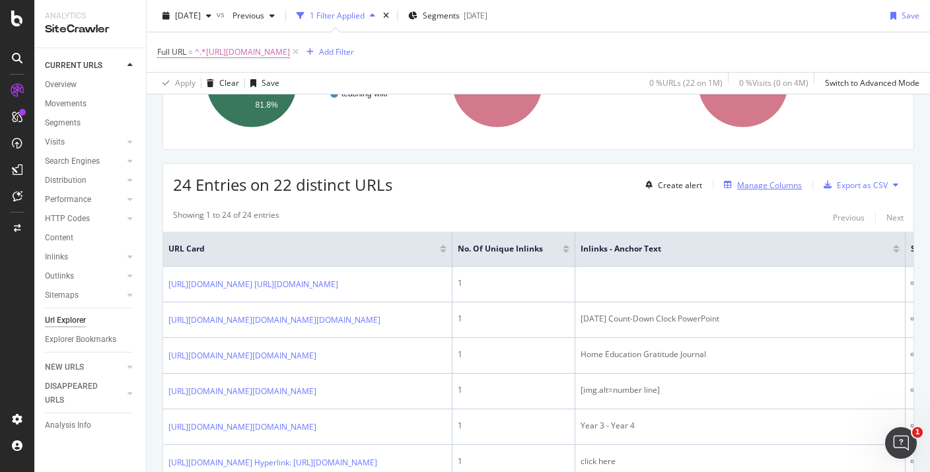
click at [747, 186] on div "Manage Columns" at bounding box center [769, 185] width 65 height 11
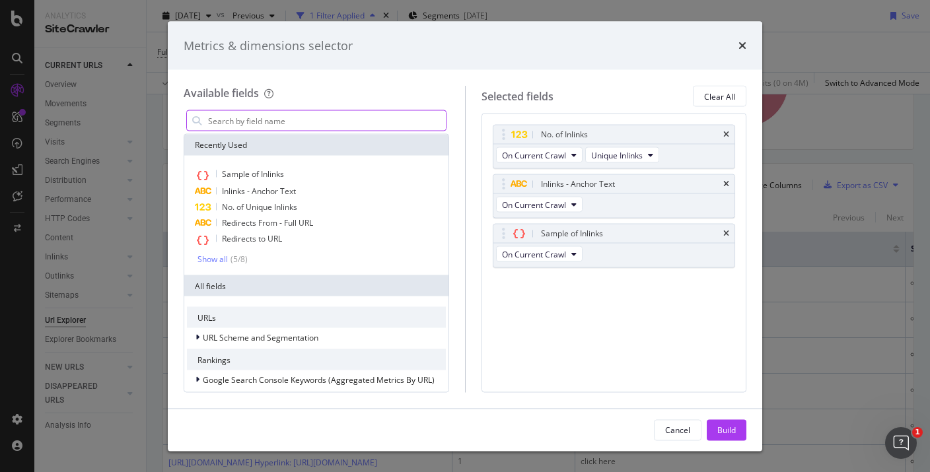
click at [285, 118] on input "modal" at bounding box center [326, 121] width 239 height 20
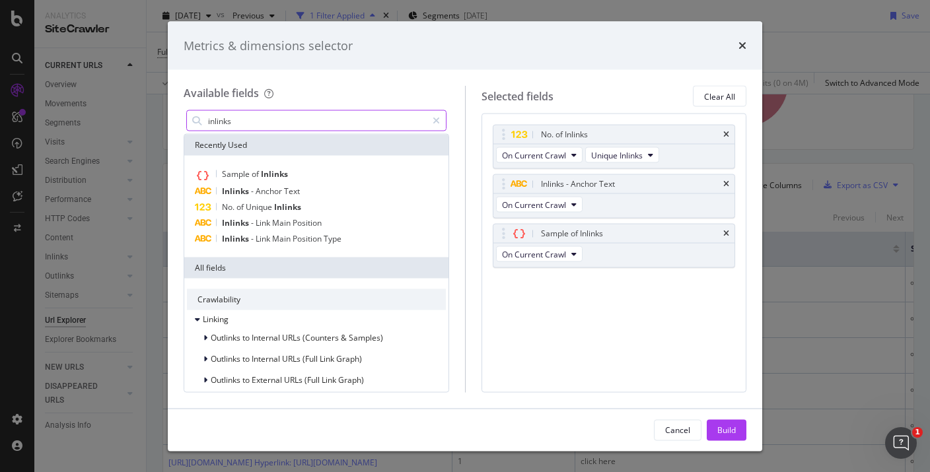
click at [298, 126] on input "inlinks" at bounding box center [317, 121] width 220 height 20
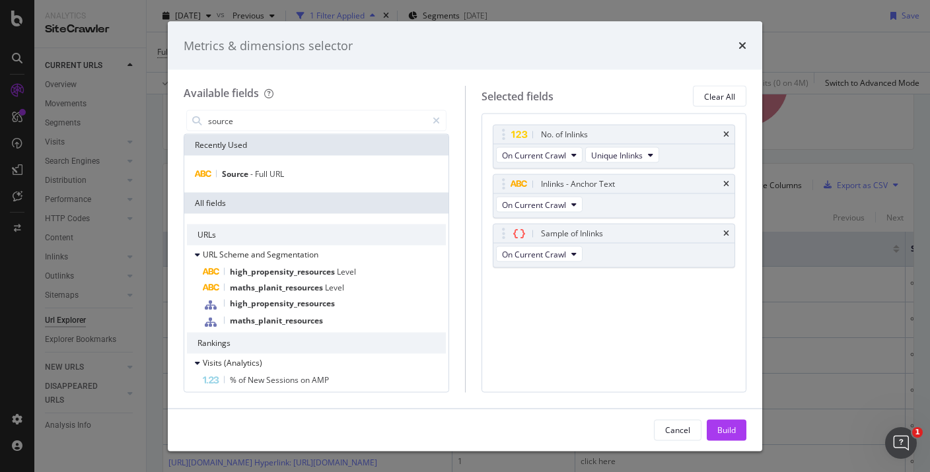
type input "source"
click at [248, 184] on div "Source - Full URL" at bounding box center [316, 174] width 264 height 37
click at [259, 176] on span "Full" at bounding box center [262, 174] width 15 height 11
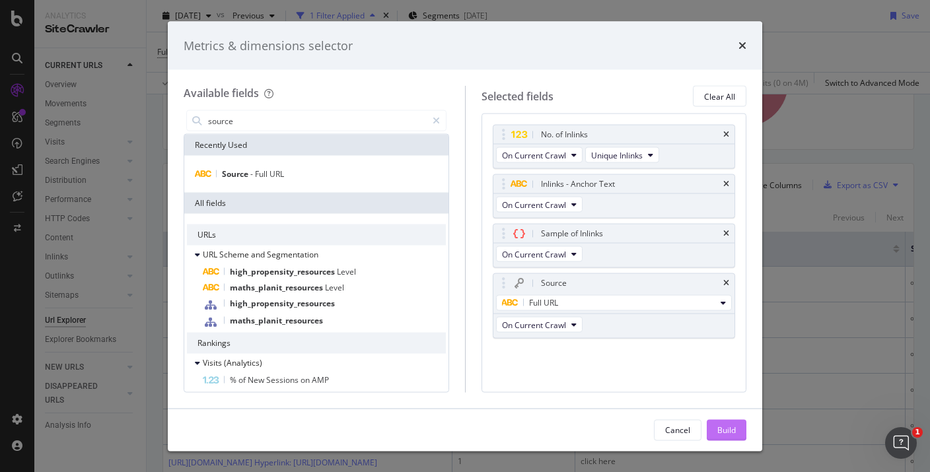
click at [732, 433] on div "Build" at bounding box center [727, 429] width 19 height 11
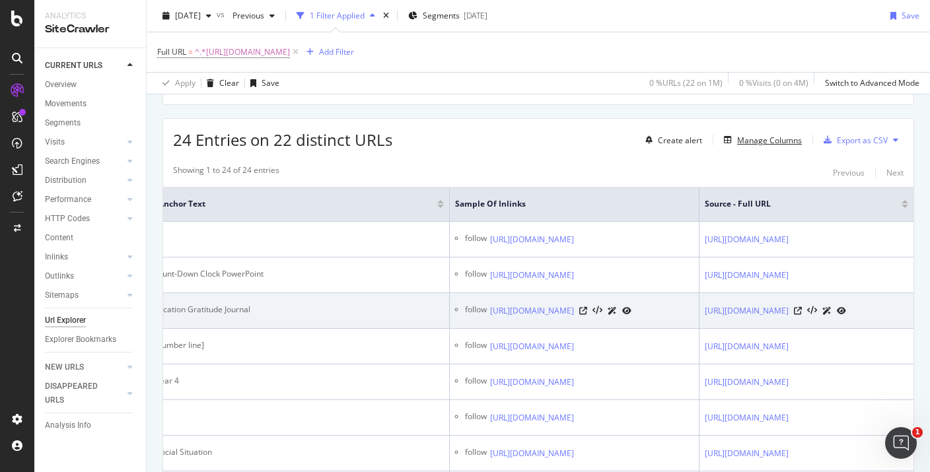
scroll to position [0, 693]
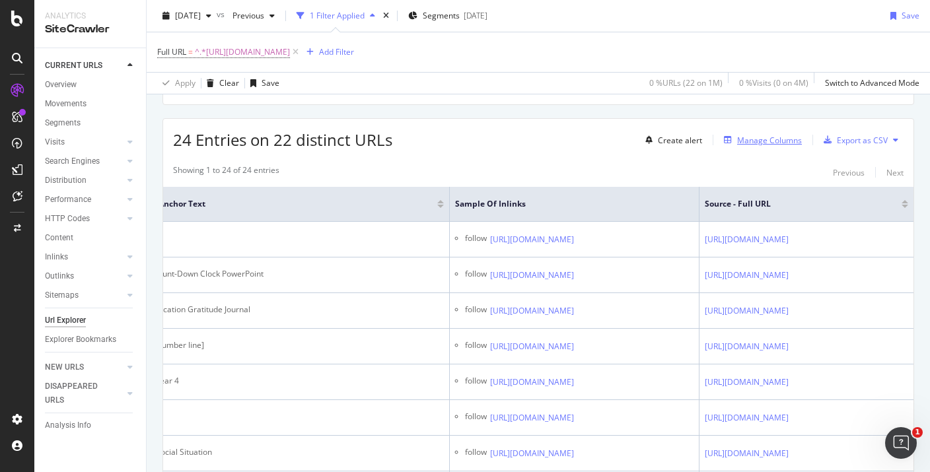
click at [775, 144] on div "Manage Columns" at bounding box center [769, 140] width 65 height 11
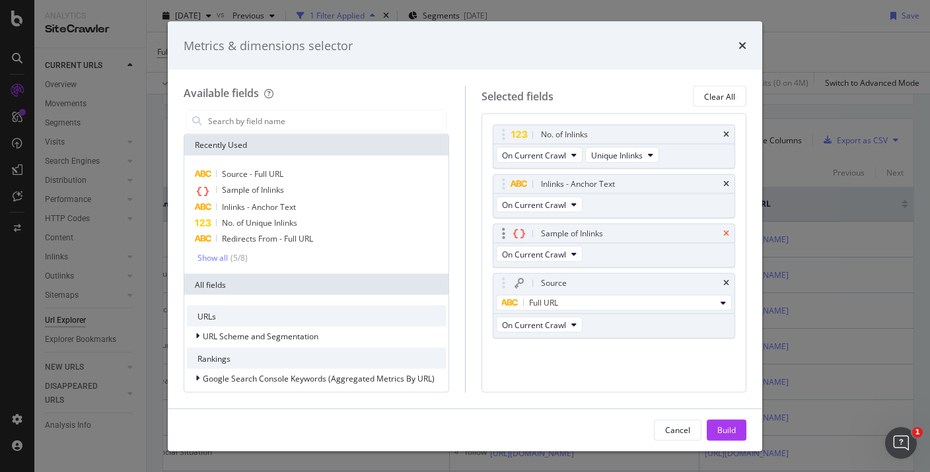
click at [725, 235] on icon "times" at bounding box center [727, 234] width 6 height 8
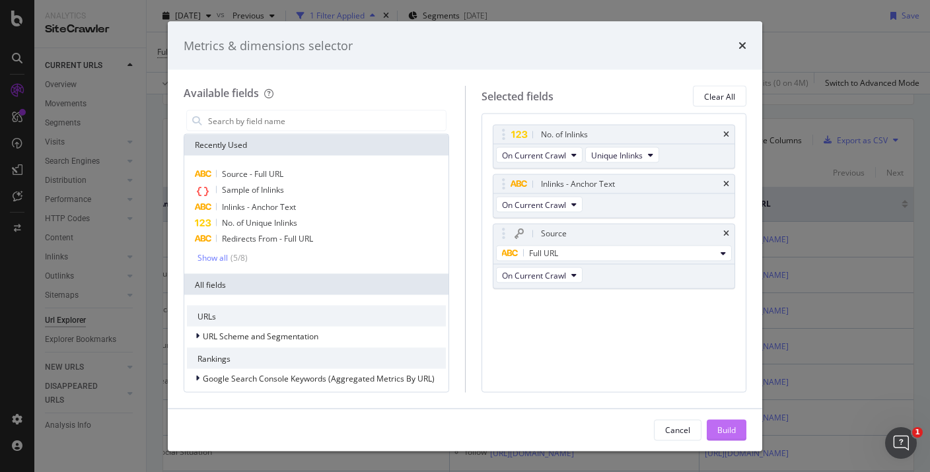
click at [721, 425] on div "Build" at bounding box center [727, 429] width 19 height 11
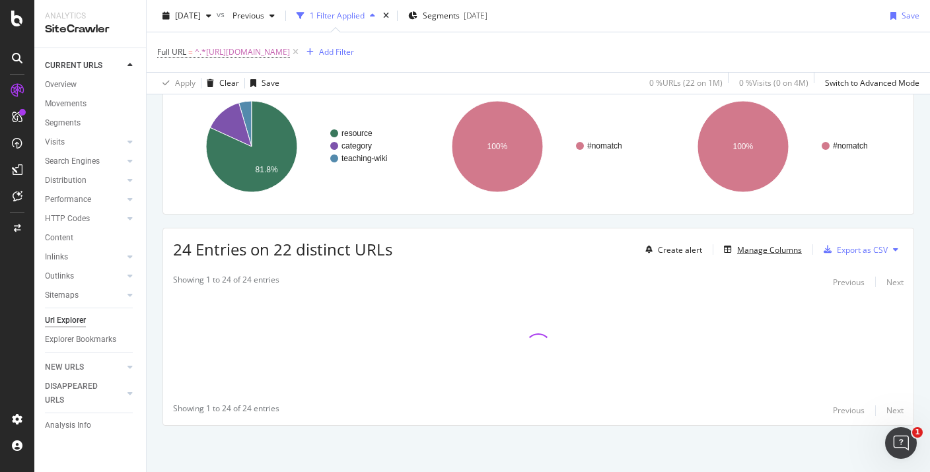
scroll to position [102, 0]
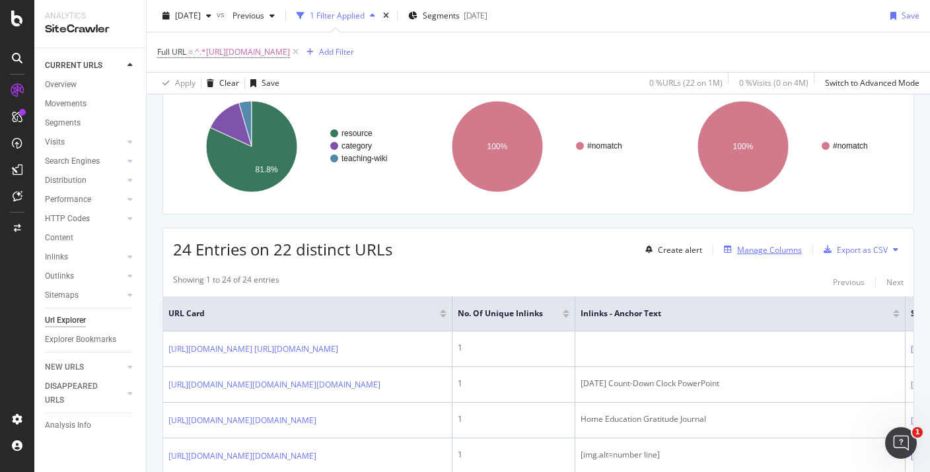
click at [800, 248] on div "Manage Columns" at bounding box center [769, 249] width 65 height 11
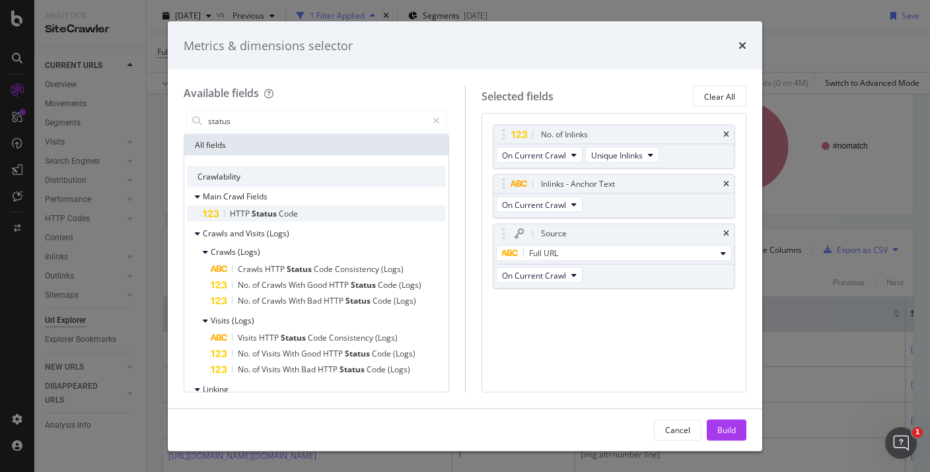
type input "status"
click at [280, 213] on span "Code" at bounding box center [288, 213] width 19 height 11
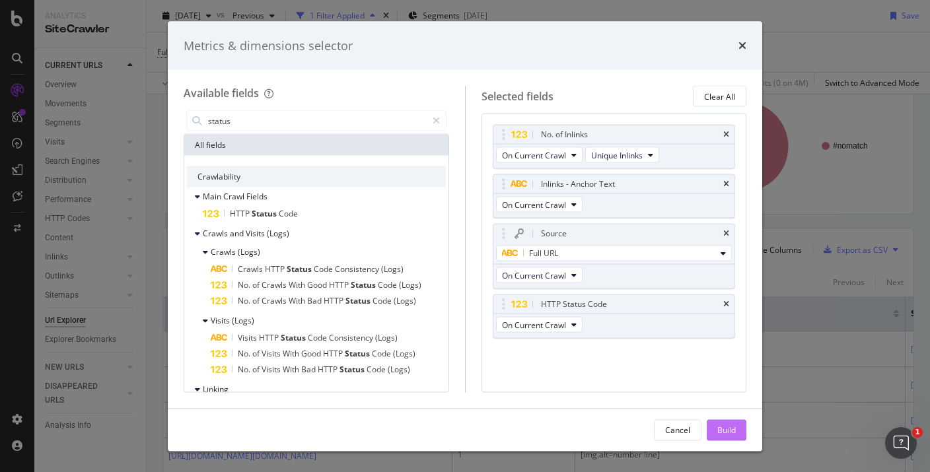
click at [727, 431] on div "Build" at bounding box center [727, 429] width 19 height 11
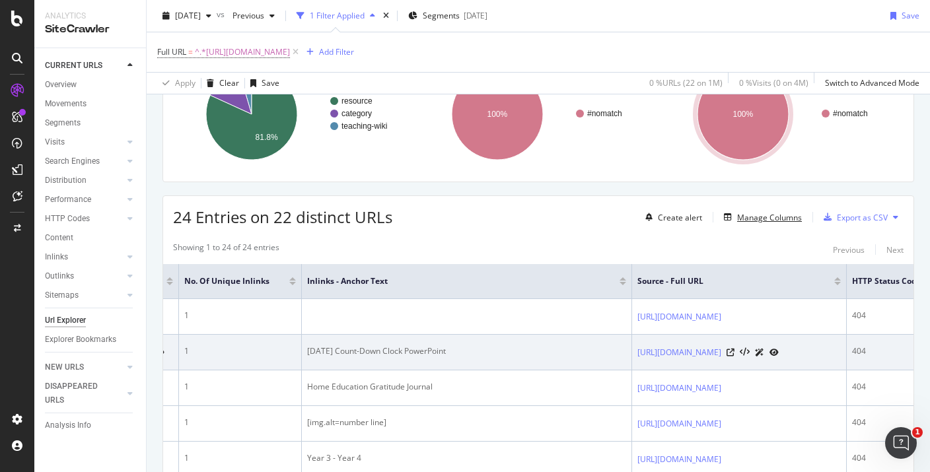
scroll to position [0, 468]
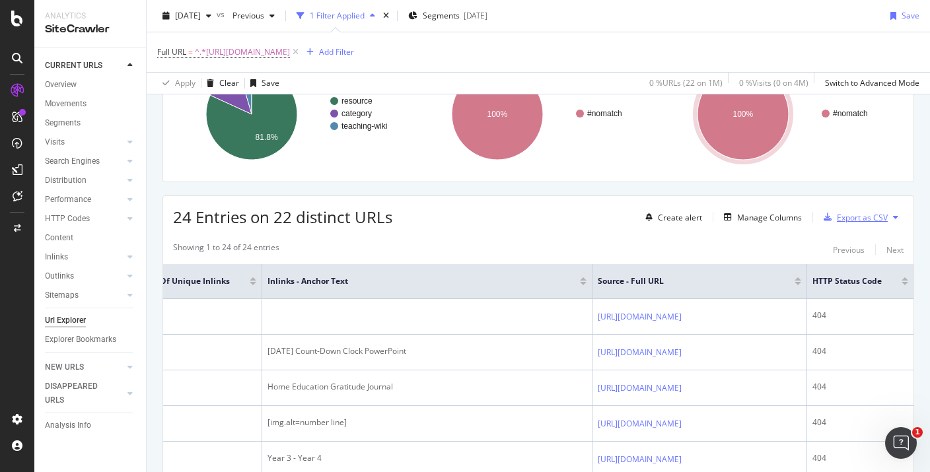
click at [883, 215] on div "Export as CSV" at bounding box center [862, 217] width 51 height 11
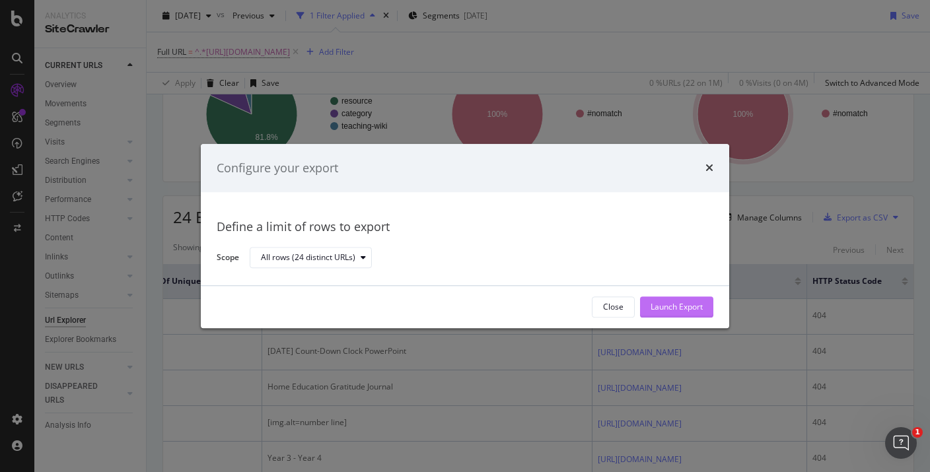
click at [664, 305] on div "Launch Export" at bounding box center [677, 307] width 52 height 11
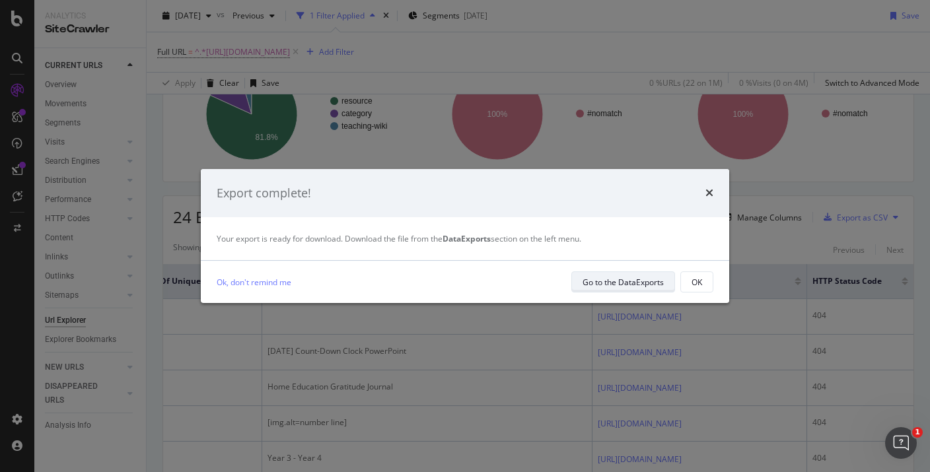
click at [649, 277] on div "Go to the DataExports" at bounding box center [623, 282] width 81 height 11
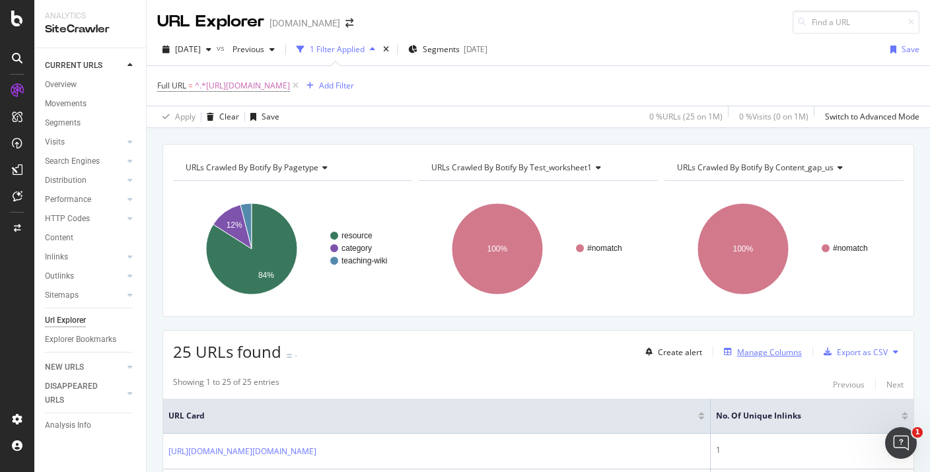
click at [743, 349] on div "Manage Columns" at bounding box center [769, 352] width 65 height 11
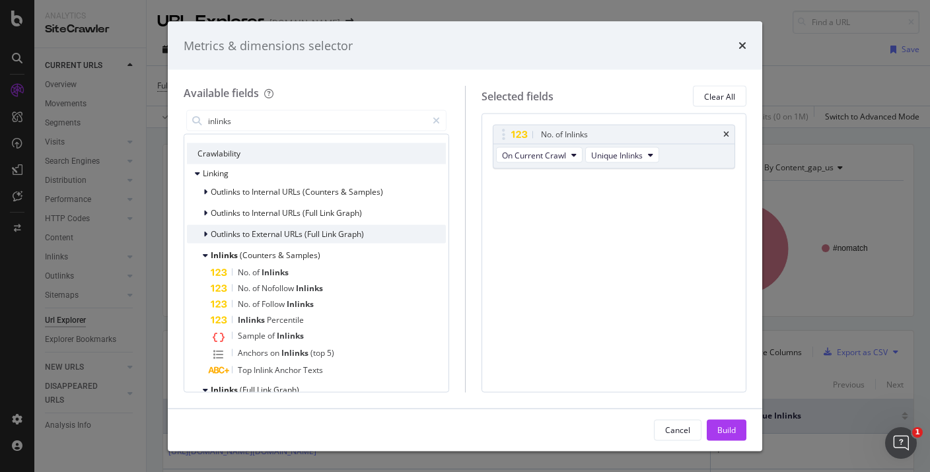
scroll to position [24, 0]
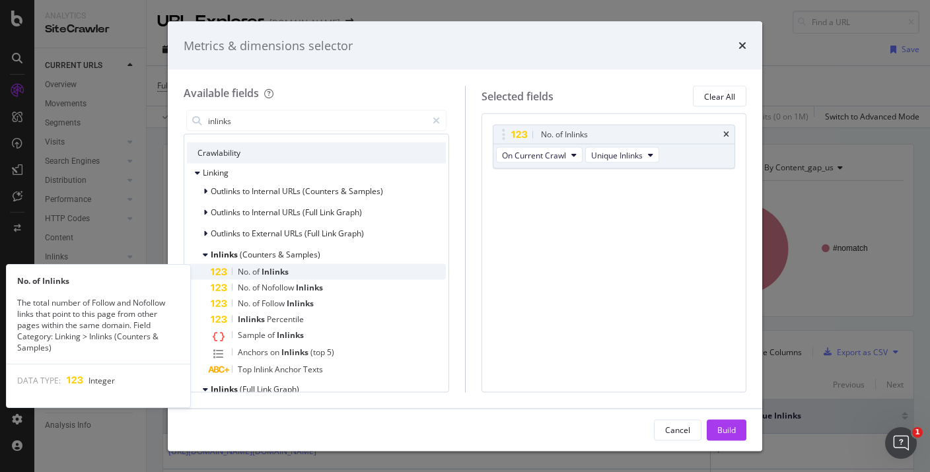
click at [327, 274] on div "No. of Inlinks" at bounding box center [328, 272] width 235 height 16
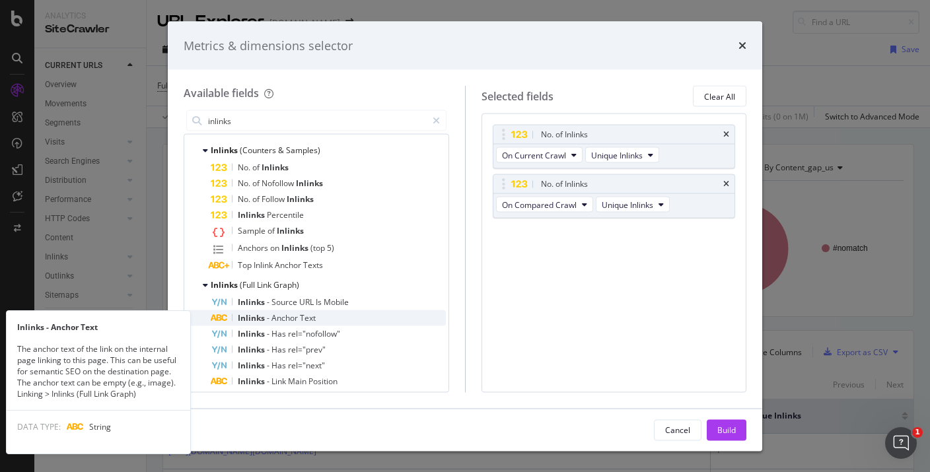
click at [347, 319] on div "Inlinks - Anchor Text" at bounding box center [328, 319] width 235 height 16
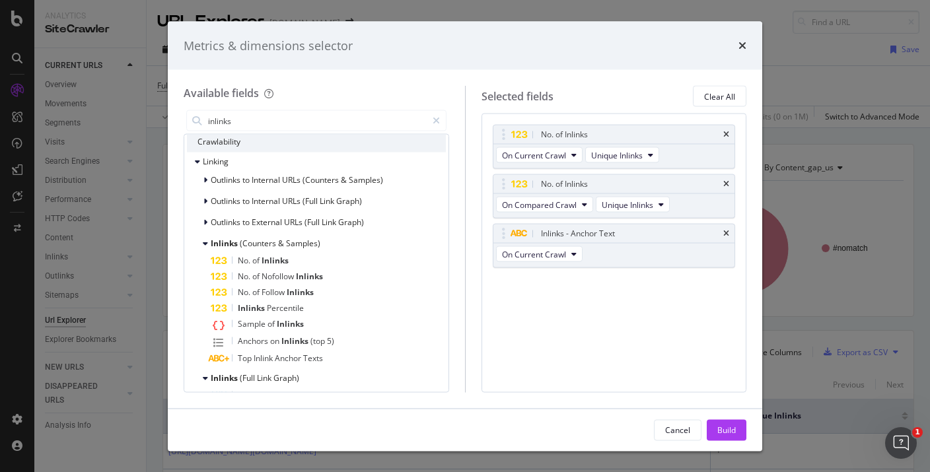
scroll to position [0, 0]
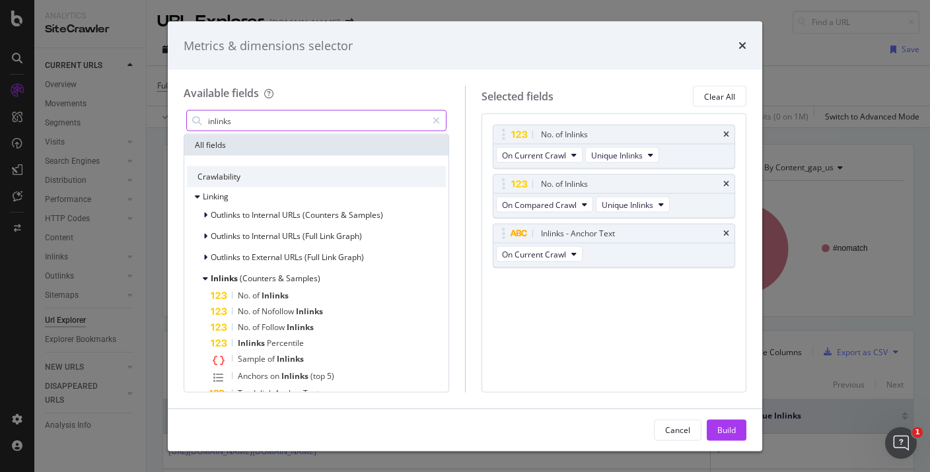
click at [241, 122] on input "inlinks" at bounding box center [317, 121] width 220 height 20
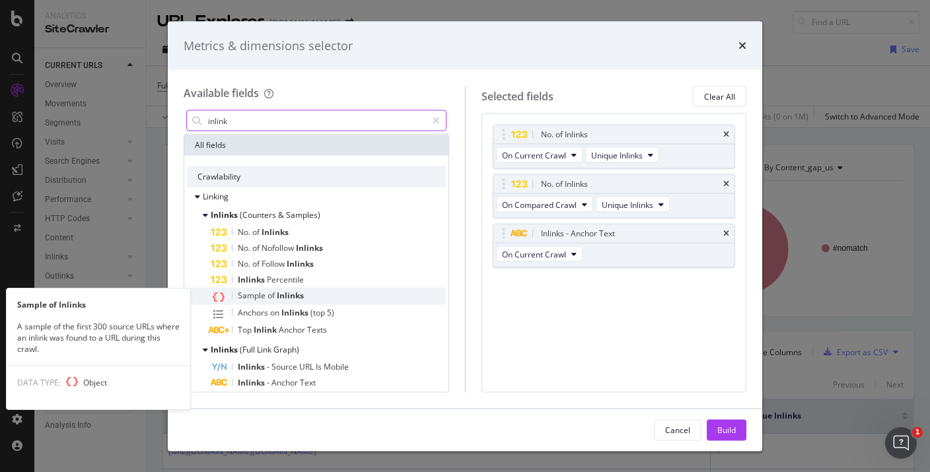
type input "inlink"
click at [311, 293] on div "Sample of Inlinks" at bounding box center [328, 296] width 235 height 17
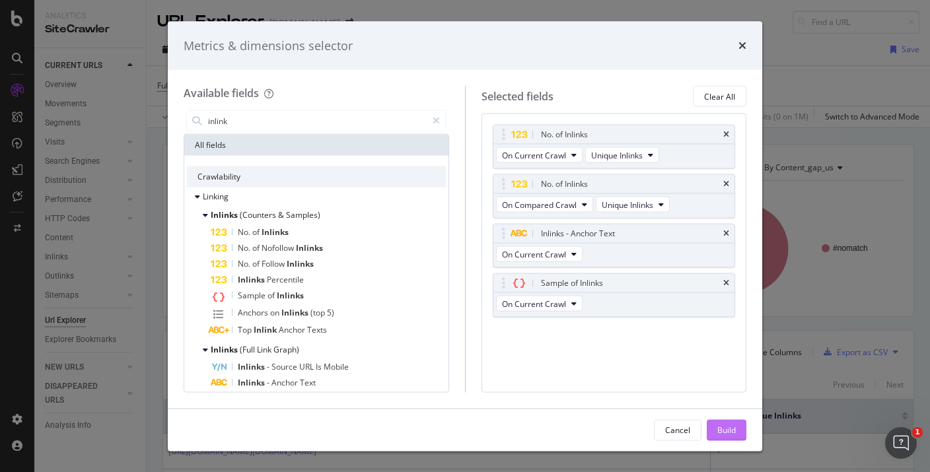
click at [725, 430] on div "Build" at bounding box center [727, 429] width 19 height 11
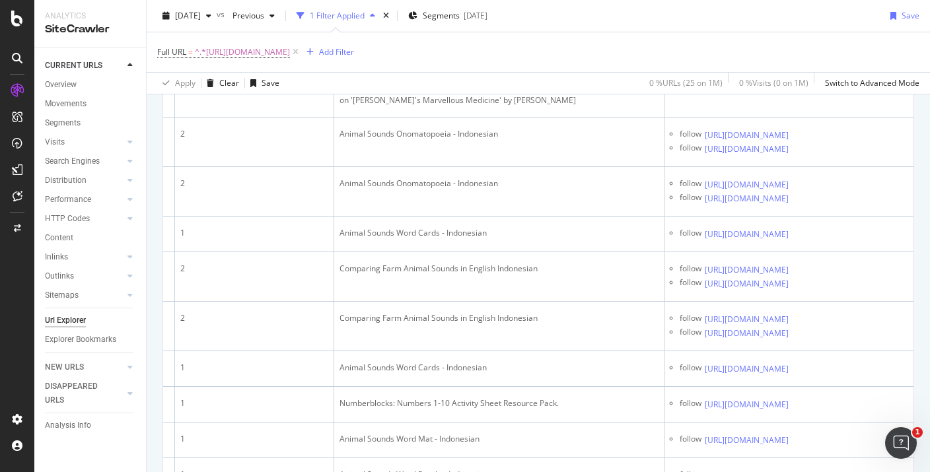
scroll to position [0, 521]
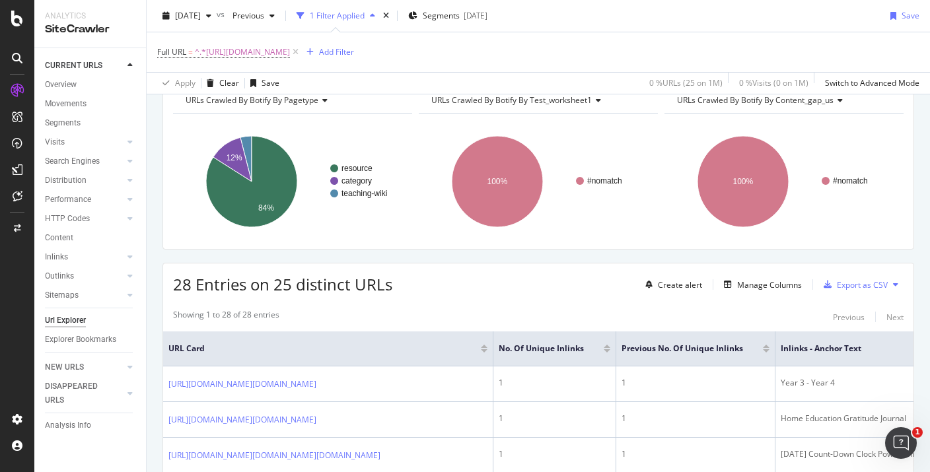
scroll to position [74, 0]
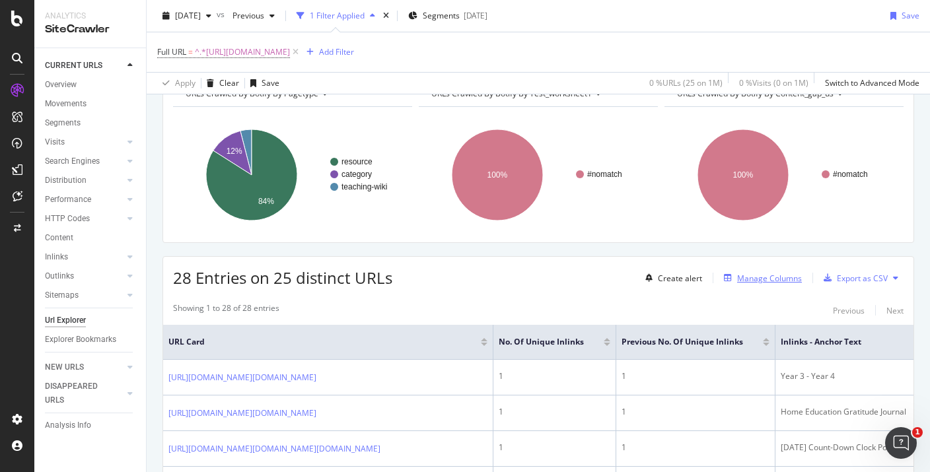
click at [740, 278] on div "Manage Columns" at bounding box center [769, 278] width 65 height 11
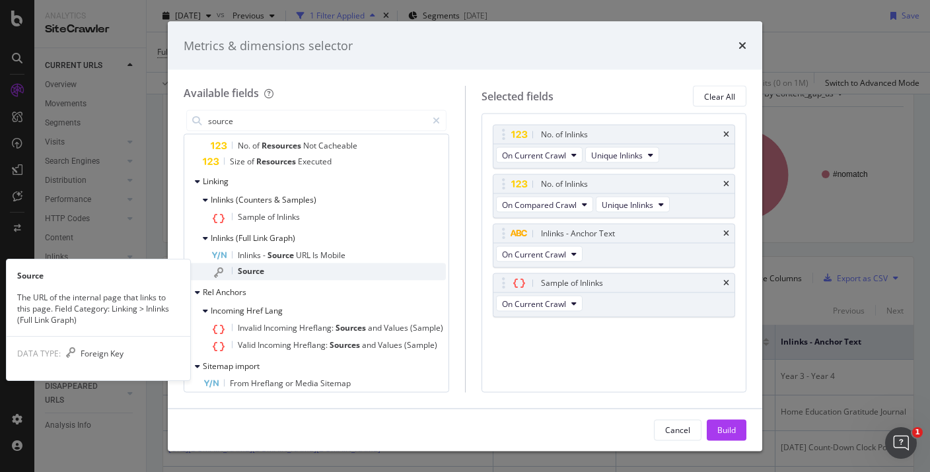
scroll to position [722, 0]
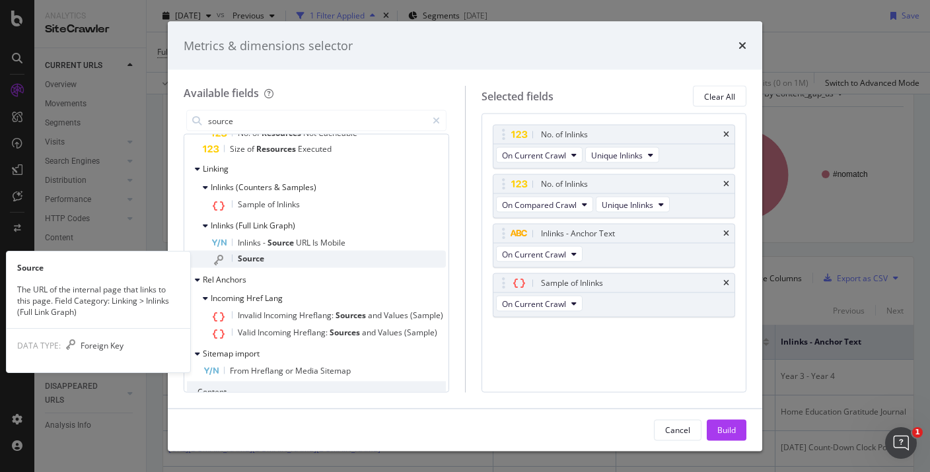
type input "source"
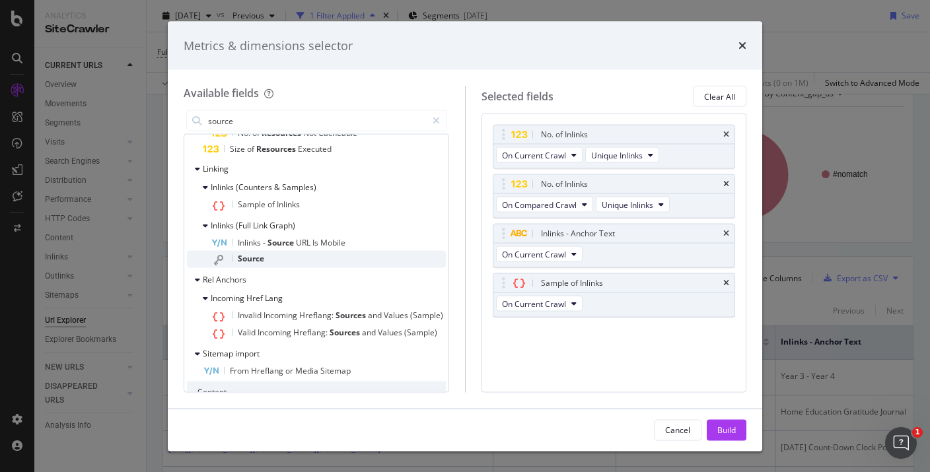
click at [283, 266] on div "Source" at bounding box center [328, 259] width 235 height 17
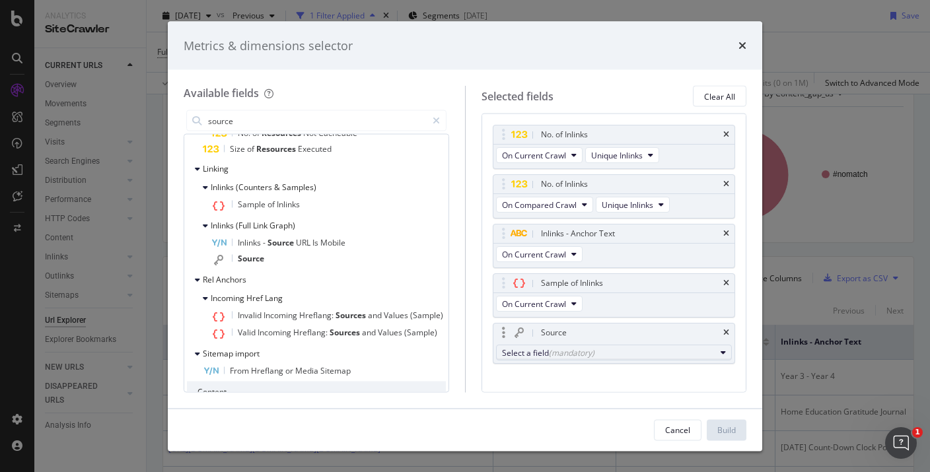
click at [648, 351] on div "Select a field (mandatory)" at bounding box center [609, 352] width 214 height 11
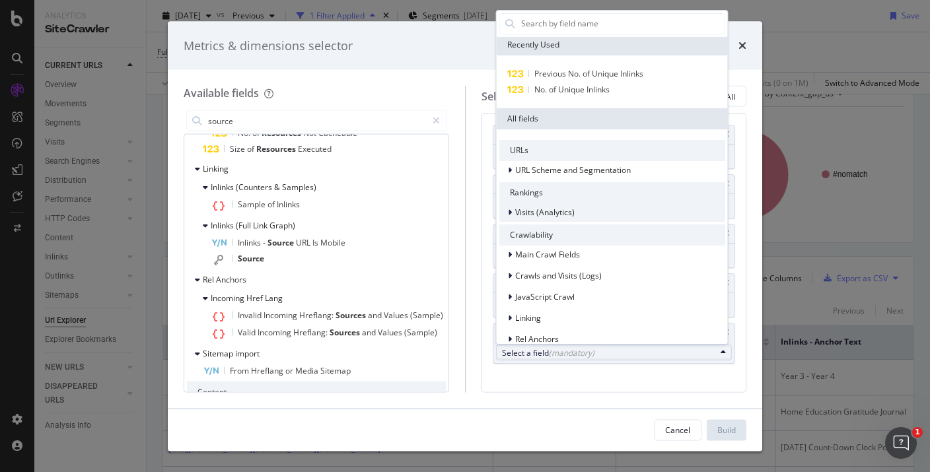
scroll to position [0, 0]
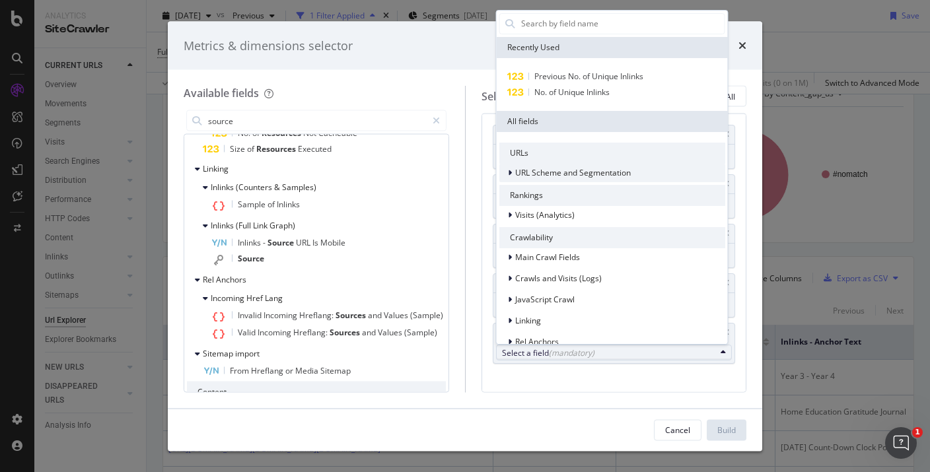
click at [577, 174] on span "URL Scheme and Segmentation" at bounding box center [573, 172] width 116 height 11
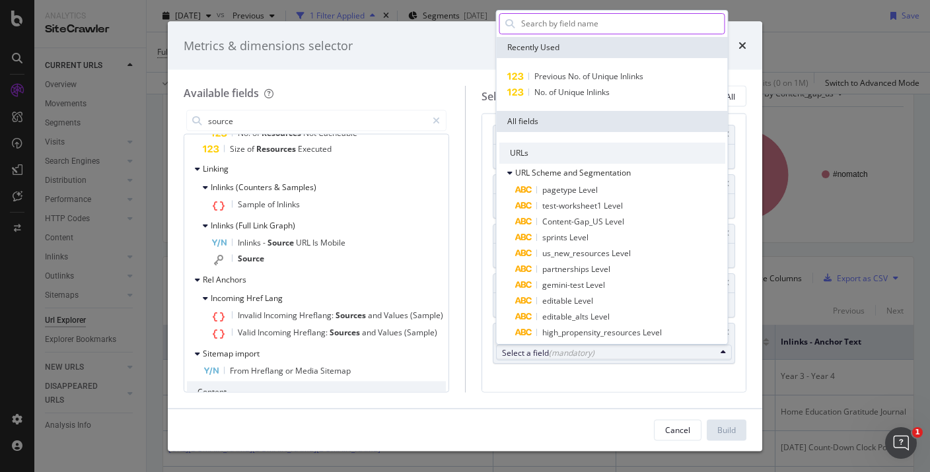
click at [581, 25] on input "modal" at bounding box center [622, 24] width 205 height 20
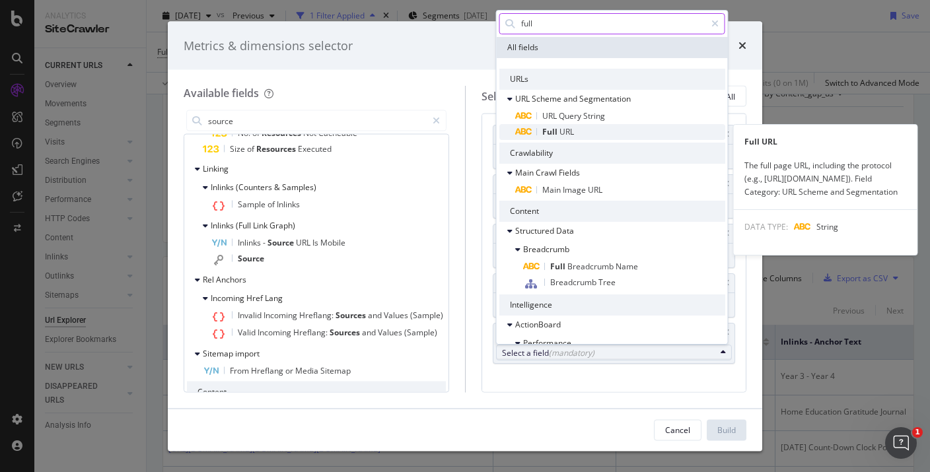
type input "full"
click at [573, 135] on span "URL" at bounding box center [567, 131] width 15 height 11
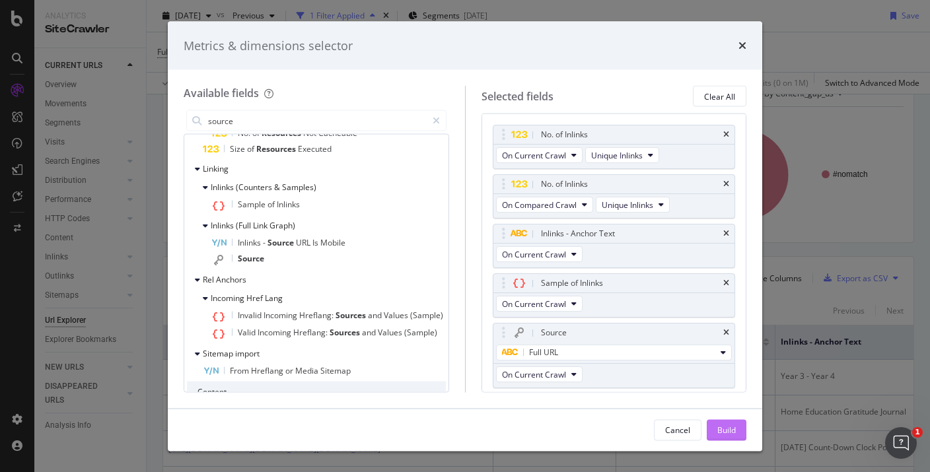
click at [715, 422] on button "Build" at bounding box center [727, 430] width 40 height 21
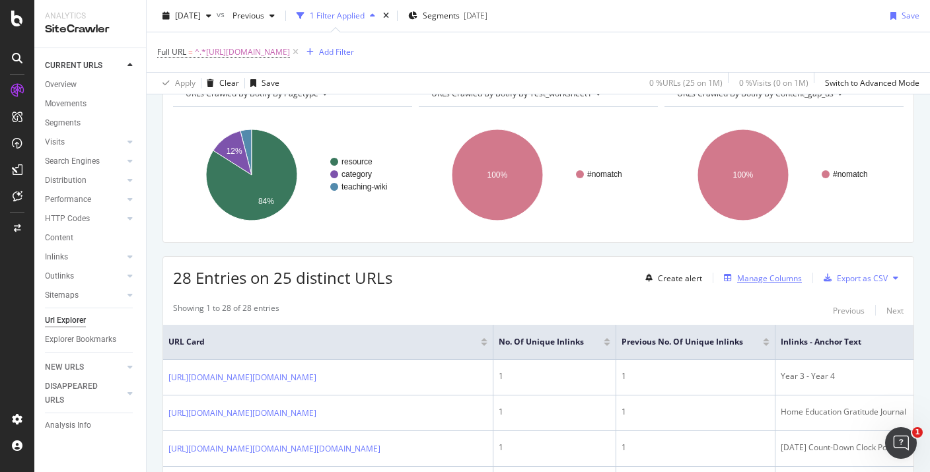
click at [767, 285] on div "Manage Columns" at bounding box center [760, 278] width 83 height 15
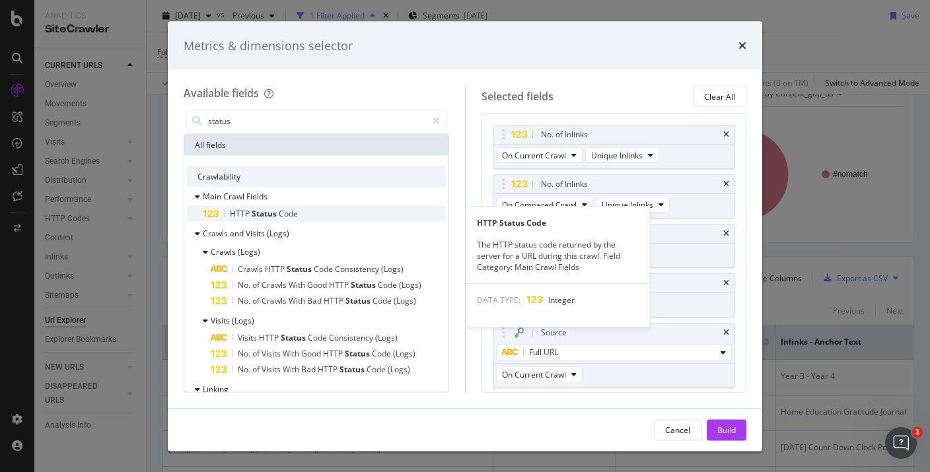
type input "status"
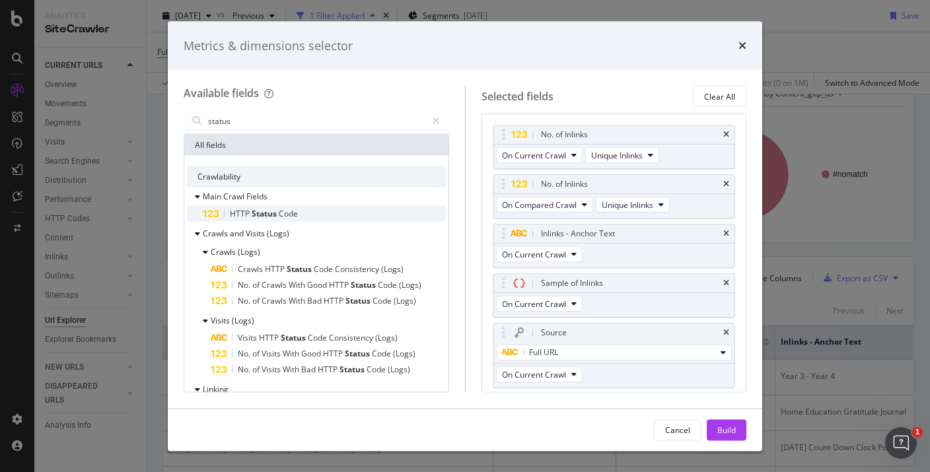
click at [258, 217] on span "Status" at bounding box center [265, 213] width 27 height 11
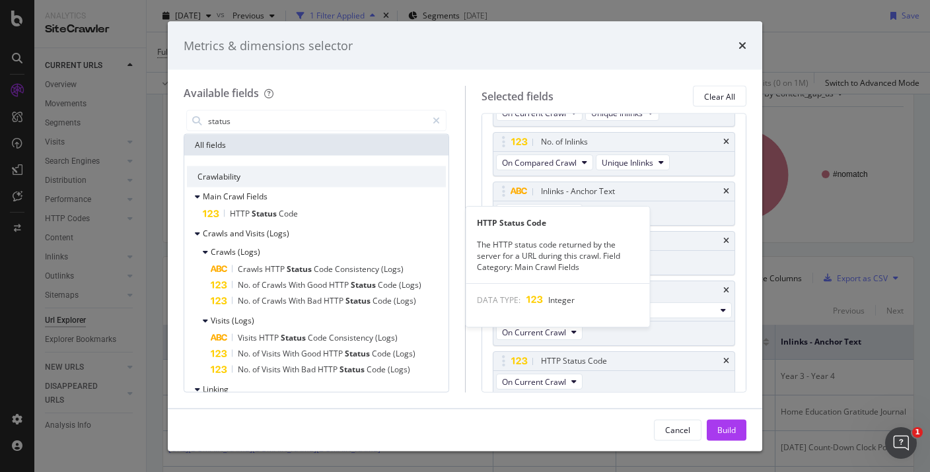
scroll to position [46, 0]
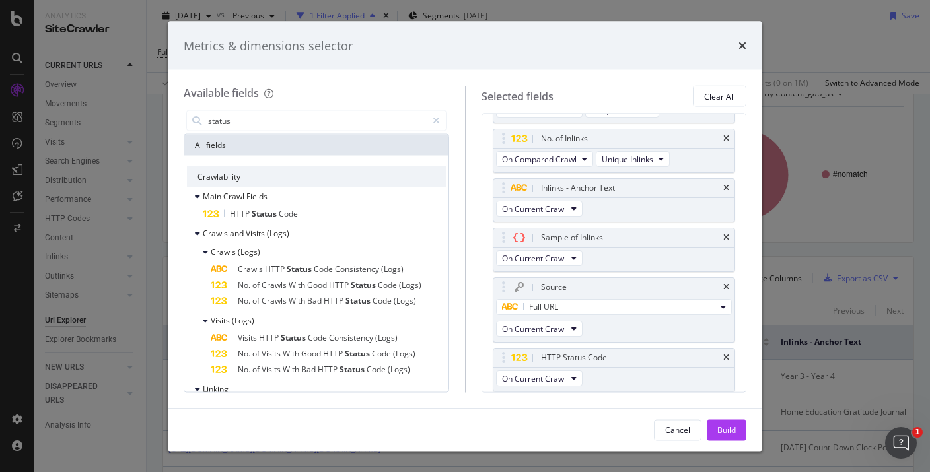
click at [736, 430] on button "Build" at bounding box center [727, 430] width 40 height 21
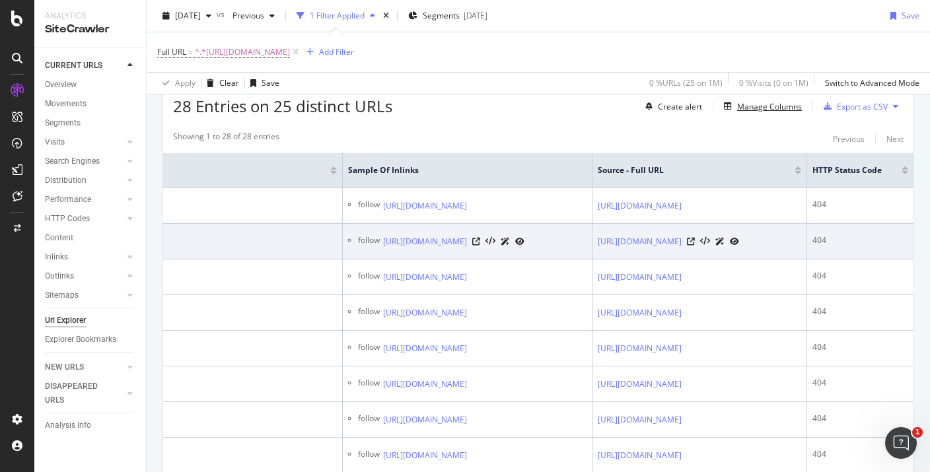
scroll to position [0, 887]
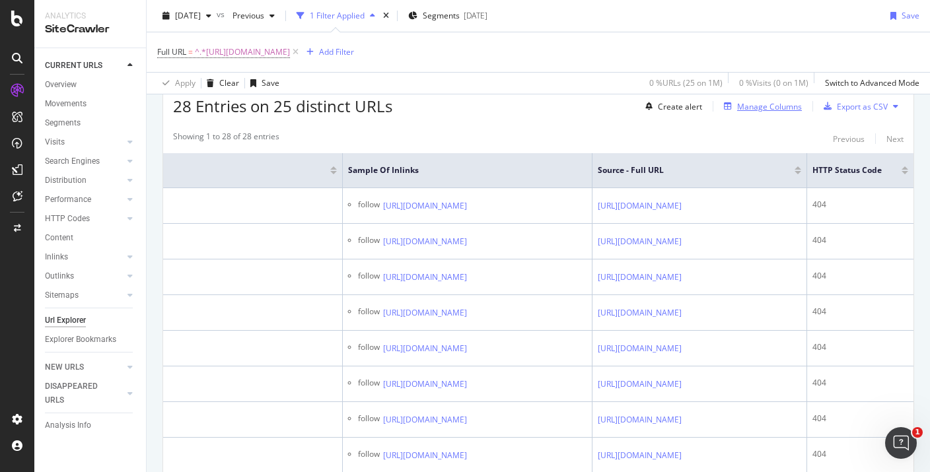
click at [746, 107] on div "Manage Columns" at bounding box center [769, 106] width 65 height 11
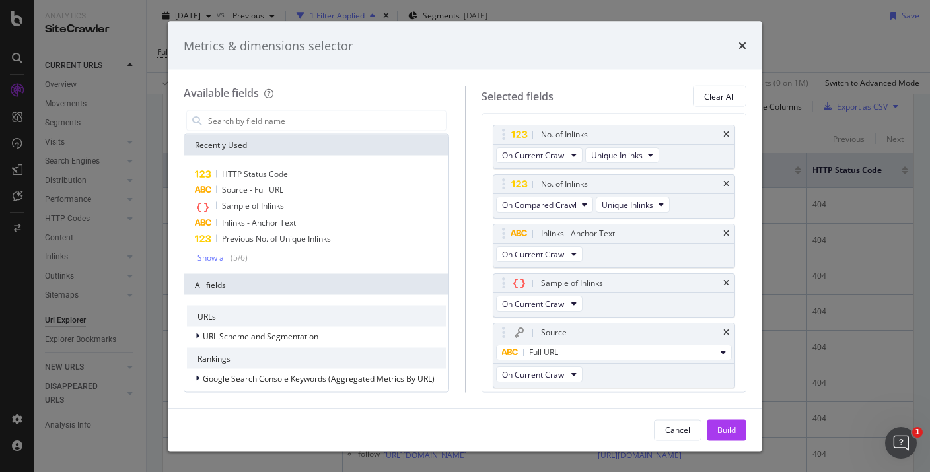
scroll to position [35, 0]
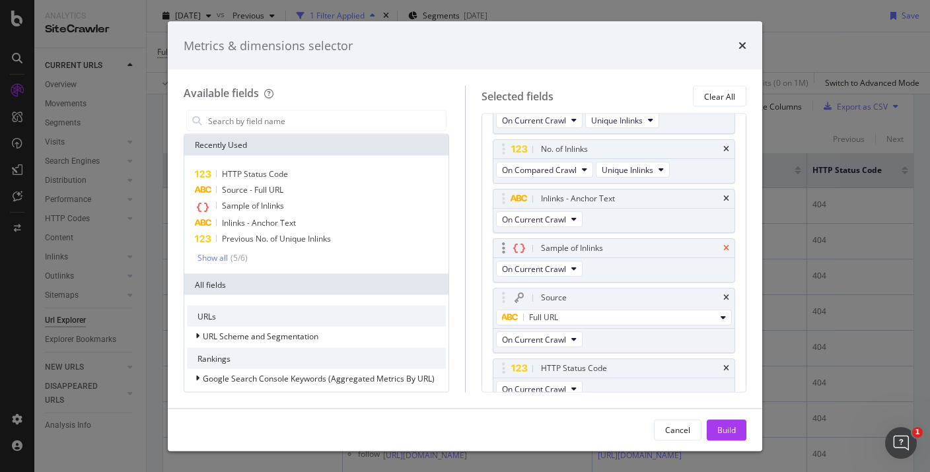
click at [724, 249] on icon "times" at bounding box center [727, 248] width 6 height 8
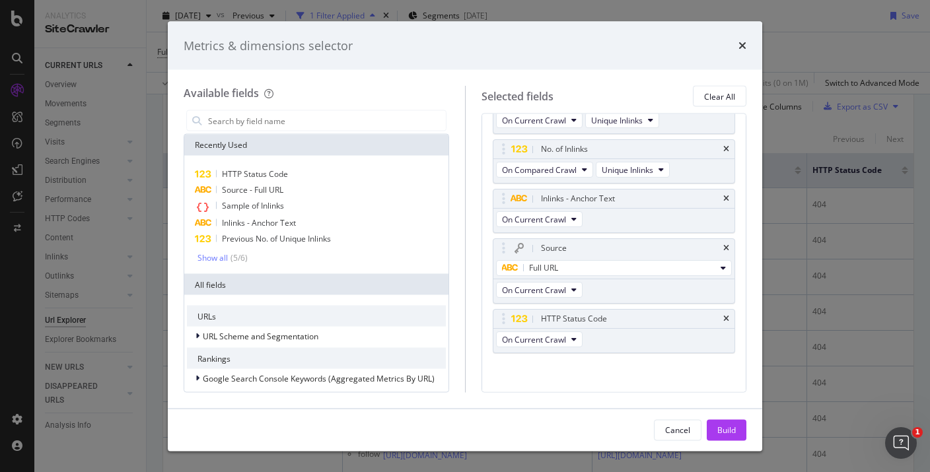
scroll to position [40, 0]
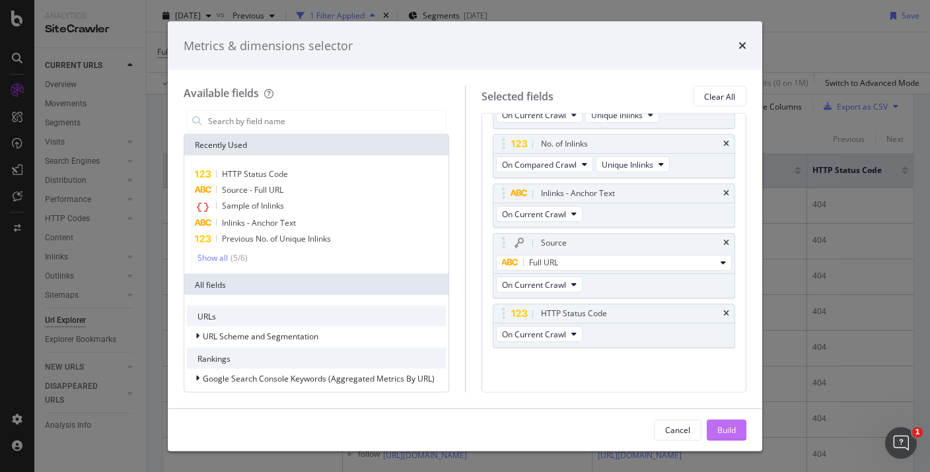
click at [728, 428] on div "Build" at bounding box center [727, 429] width 19 height 11
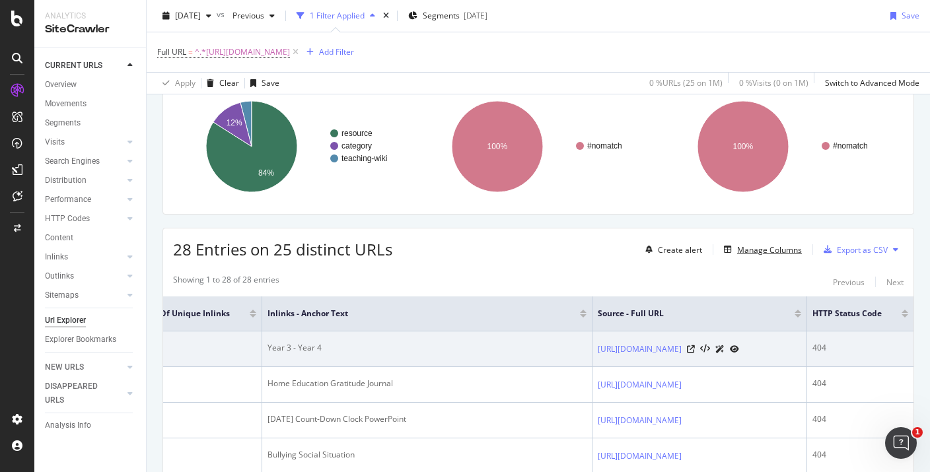
scroll to position [0, 627]
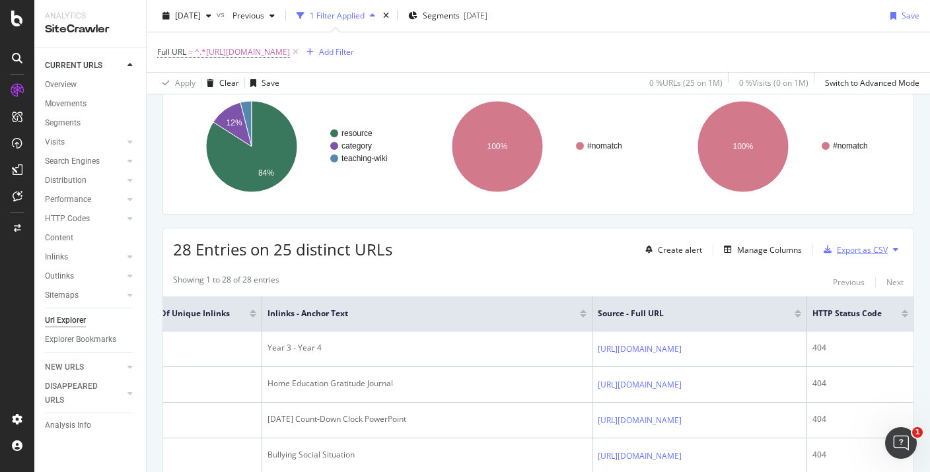
click at [860, 254] on div "Export as CSV" at bounding box center [862, 249] width 51 height 11
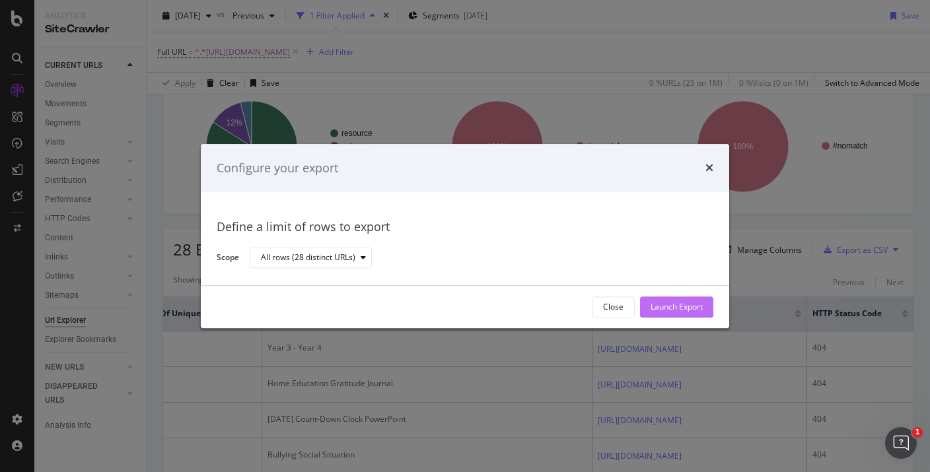
click at [683, 300] on div "Launch Export" at bounding box center [677, 307] width 52 height 20
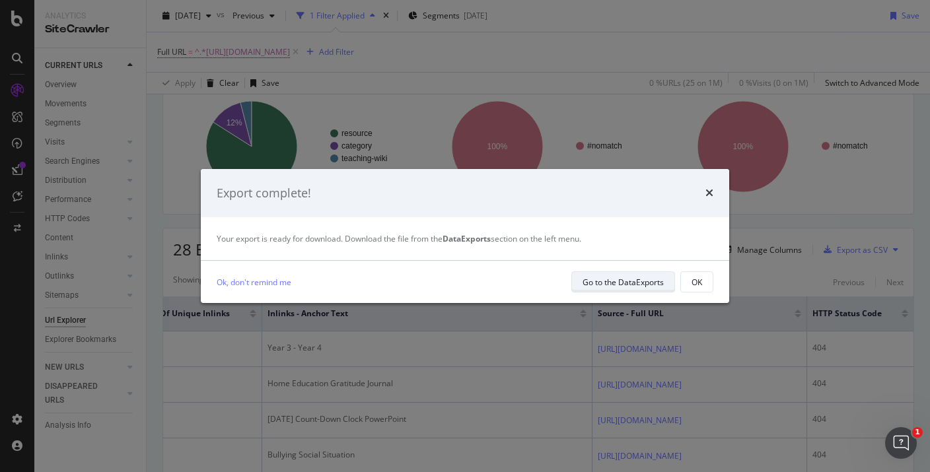
click at [595, 292] on button "Go to the DataExports" at bounding box center [624, 282] width 104 height 21
